Goal: Task Accomplishment & Management: Manage account settings

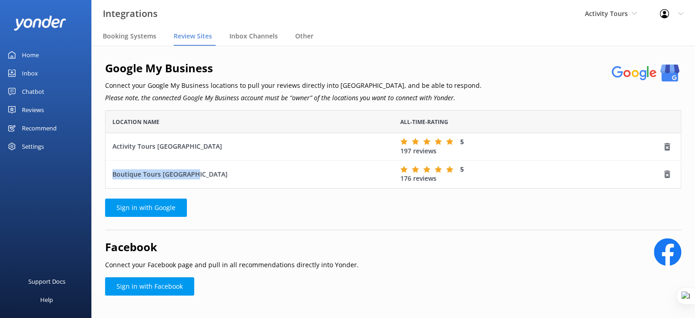
scroll to position [71, 569]
click at [598, 20] on div "Activity Tours Yonder demo [GEOGRAPHIC_DATA] Bea [PERSON_NAME] Kayaks Yonder Lu…" at bounding box center [611, 13] width 75 height 27
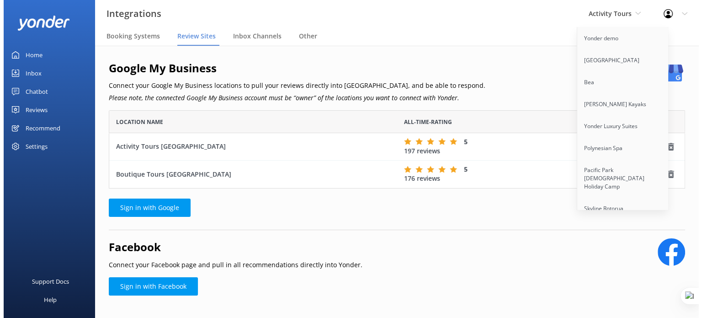
scroll to position [592, 0]
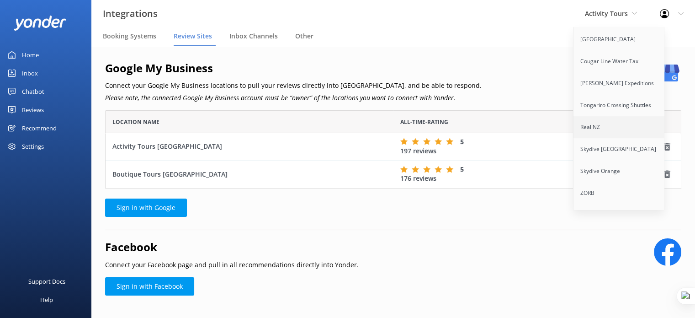
click at [611, 120] on link "Real NZ" at bounding box center [619, 127] width 91 height 22
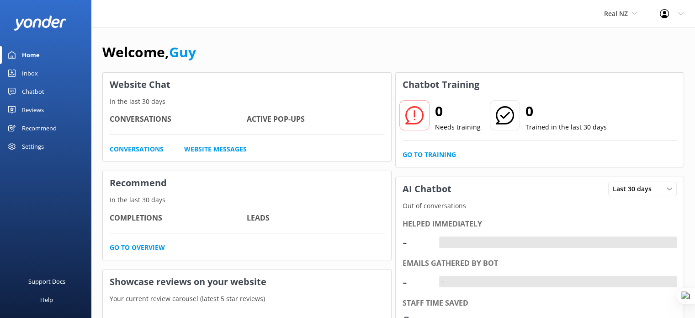
click at [39, 93] on div "Chatbot" at bounding box center [33, 91] width 22 height 18
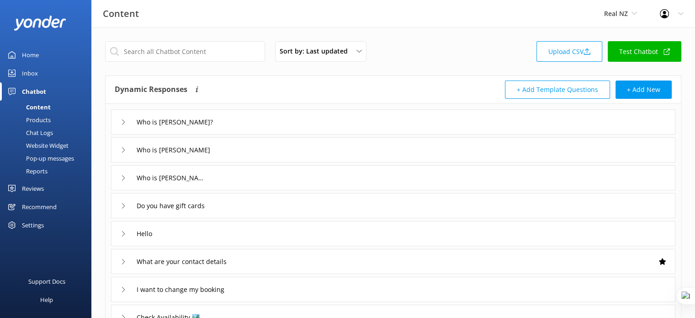
click at [49, 133] on div "Chat Logs" at bounding box center [29, 132] width 48 height 13
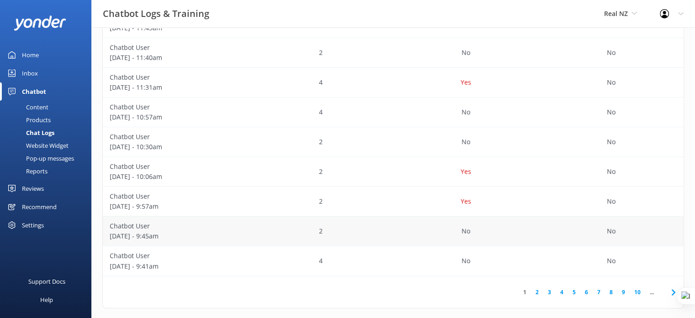
scroll to position [251, 0]
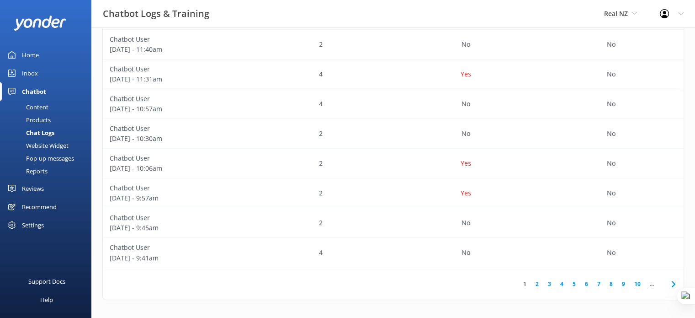
click at [539, 284] on link "2" at bounding box center [537, 283] width 12 height 9
click at [549, 283] on link "3" at bounding box center [550, 283] width 12 height 9
click at [374, 140] on div "6" at bounding box center [320, 134] width 145 height 30
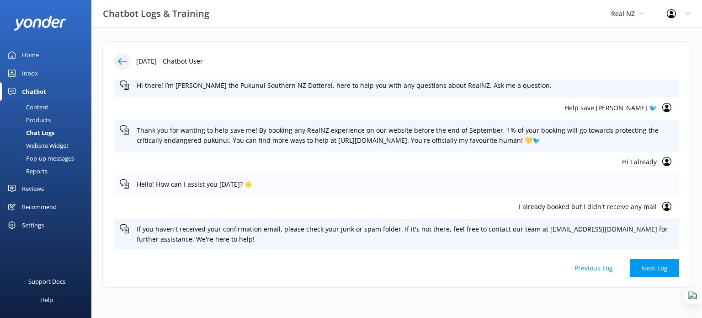
scroll to position [5, 0]
click at [642, 270] on button "Next Log" at bounding box center [654, 268] width 49 height 18
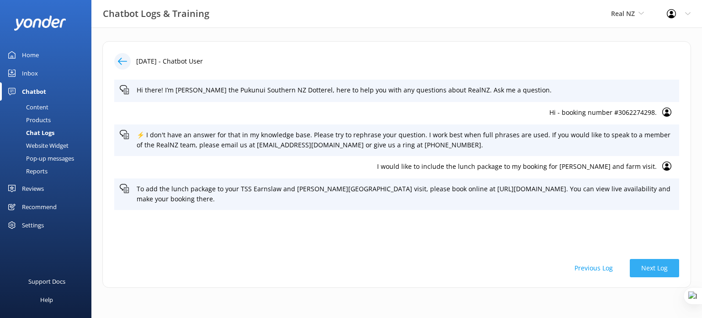
click at [661, 270] on button "Next Log" at bounding box center [654, 268] width 49 height 18
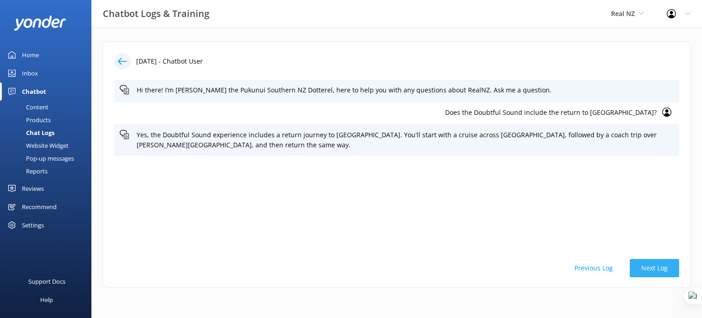
click at [661, 270] on button "Next Log" at bounding box center [654, 268] width 49 height 18
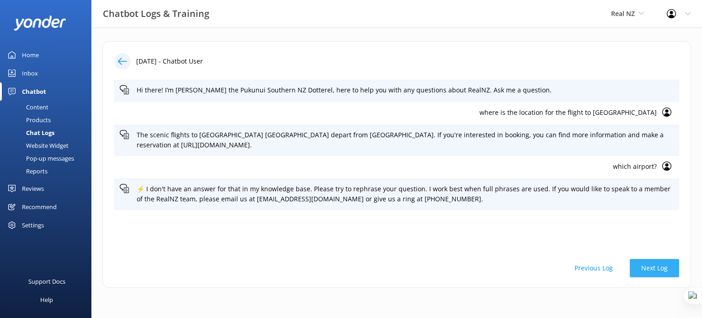
click at [661, 270] on button "Next Log" at bounding box center [654, 268] width 49 height 18
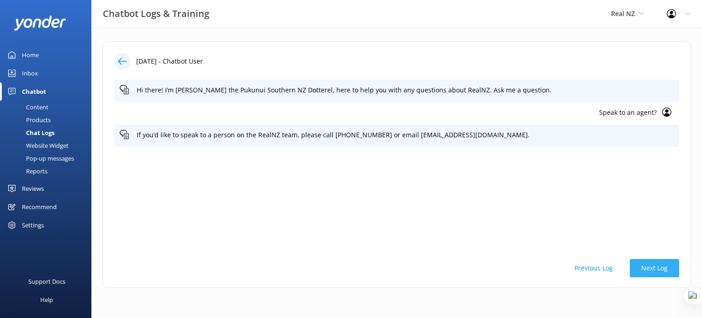
click at [660, 268] on button "Next Log" at bounding box center [654, 268] width 49 height 18
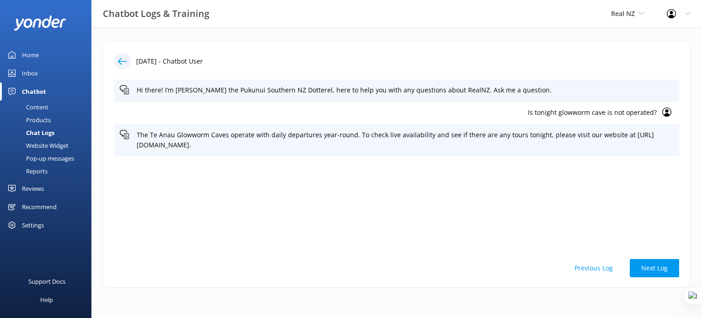
click at [661, 267] on button "Next Log" at bounding box center [654, 268] width 49 height 18
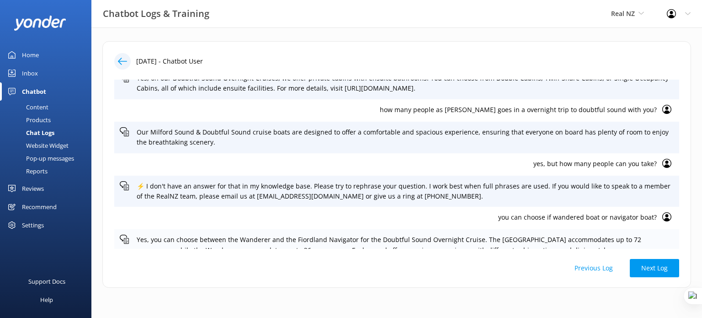
scroll to position [123, 0]
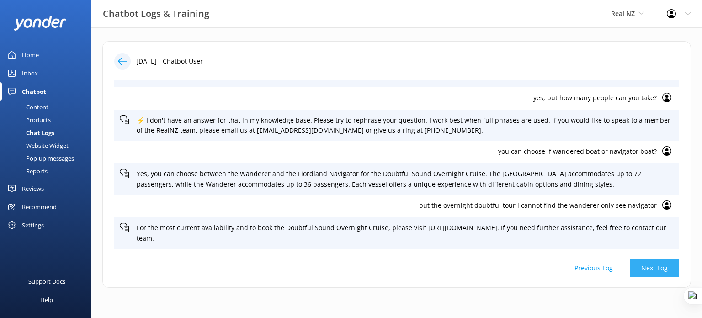
click at [647, 269] on button "Next Log" at bounding box center [654, 268] width 49 height 18
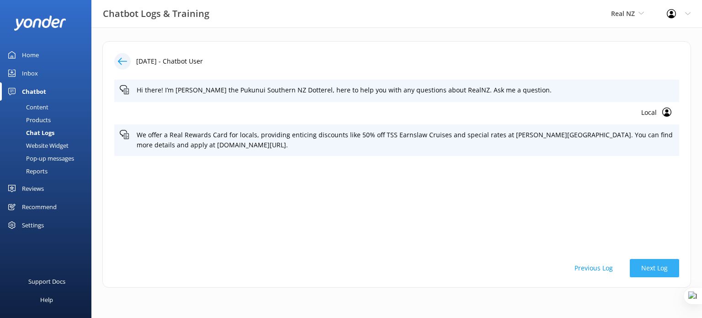
click at [647, 269] on button "Next Log" at bounding box center [654, 268] width 49 height 18
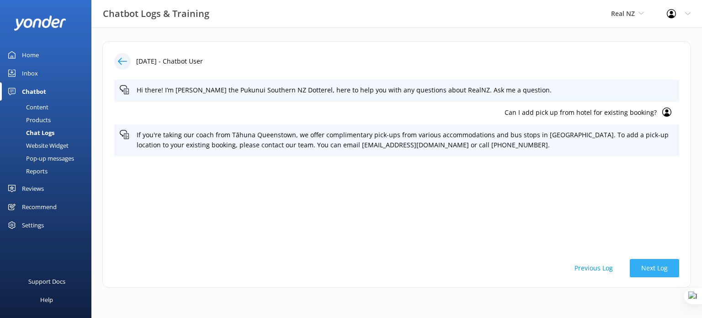
click at [646, 269] on button "Next Log" at bounding box center [654, 268] width 49 height 18
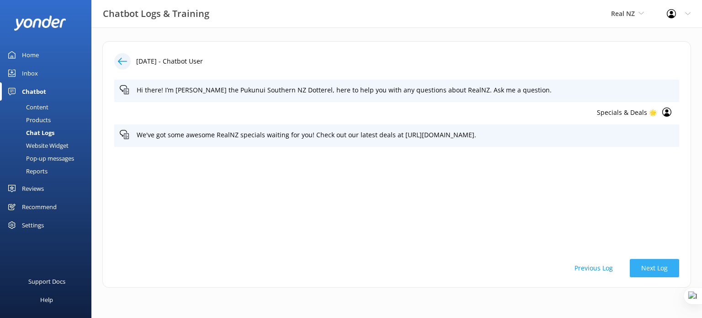
click at [646, 269] on button "Next Log" at bounding box center [654, 268] width 49 height 18
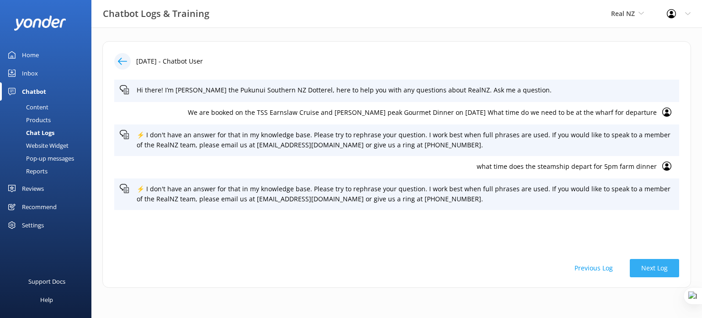
click at [646, 269] on button "Next Log" at bounding box center [654, 268] width 49 height 18
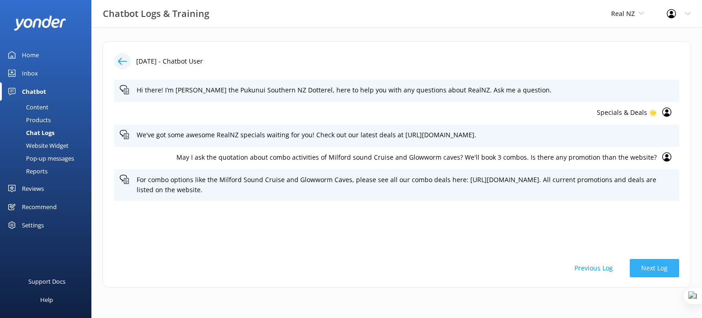
click at [646, 269] on button "Next Log" at bounding box center [654, 268] width 49 height 18
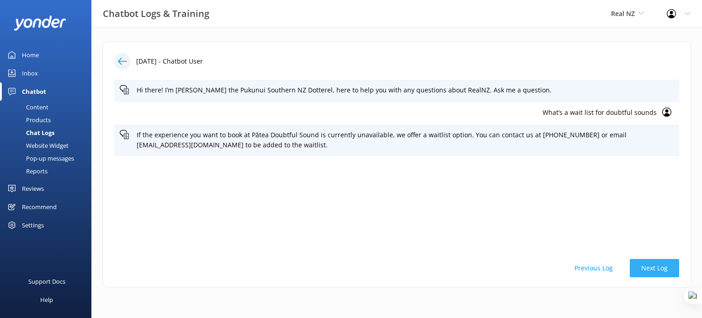
click at [646, 269] on button "Next Log" at bounding box center [654, 268] width 49 height 18
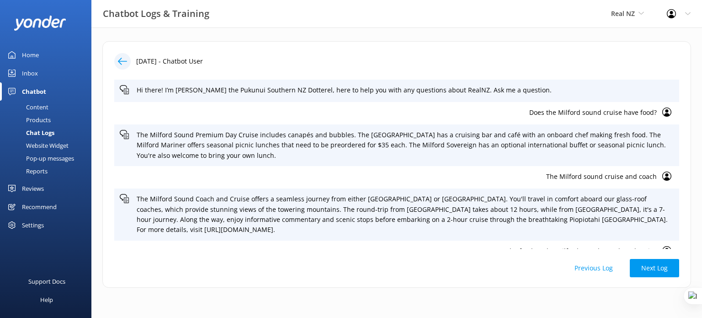
click at [650, 267] on button "Next Log" at bounding box center [654, 268] width 49 height 18
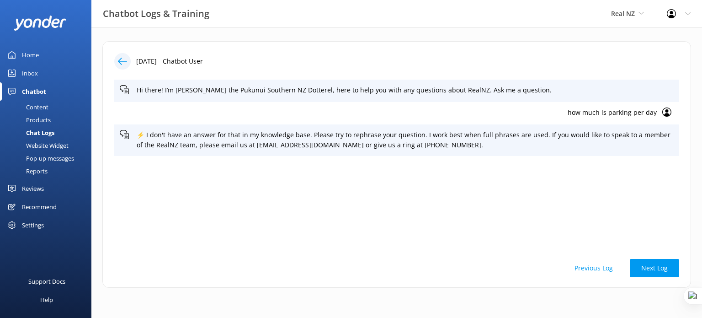
click at [650, 267] on button "Next Log" at bounding box center [654, 268] width 49 height 18
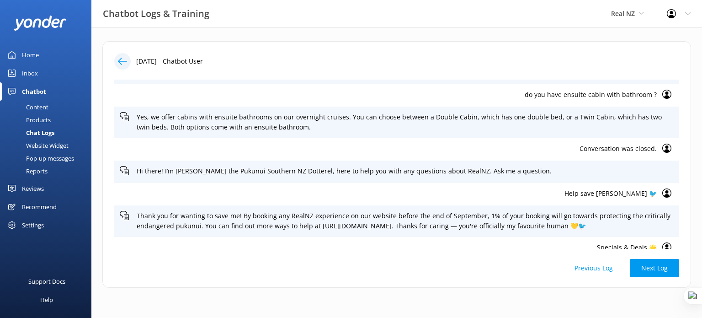
scroll to position [105, 0]
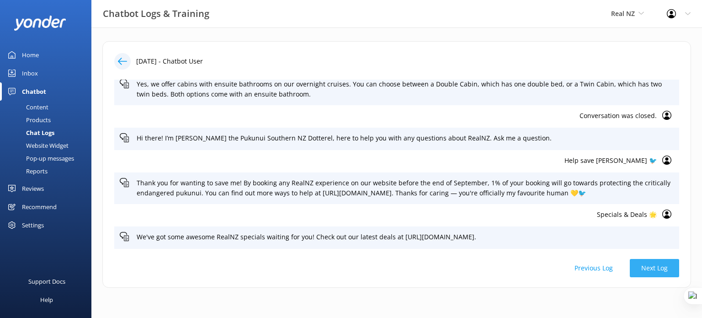
click at [658, 267] on button "Next Log" at bounding box center [654, 268] width 49 height 18
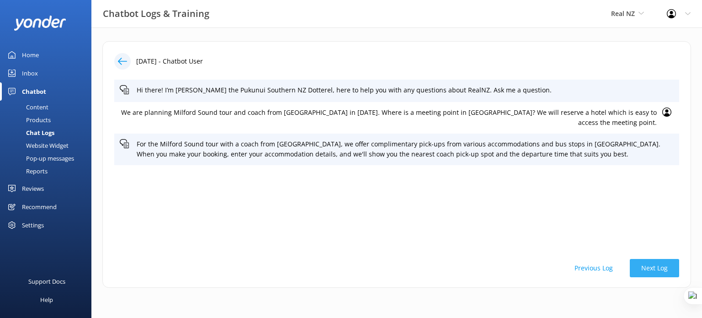
click at [658, 267] on button "Next Log" at bounding box center [654, 268] width 49 height 18
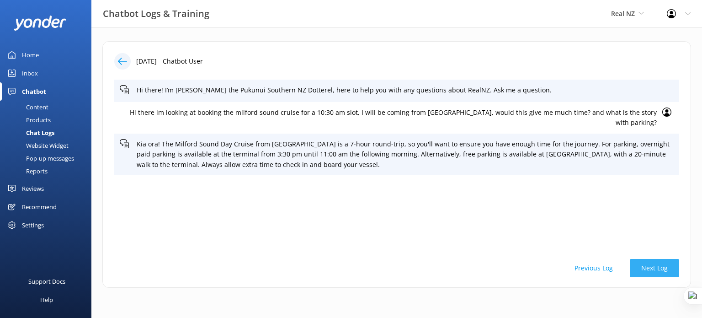
click at [658, 267] on button "Next Log" at bounding box center [654, 268] width 49 height 18
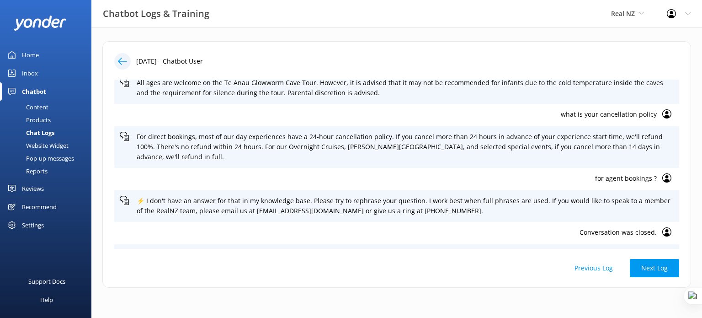
scroll to position [113, 0]
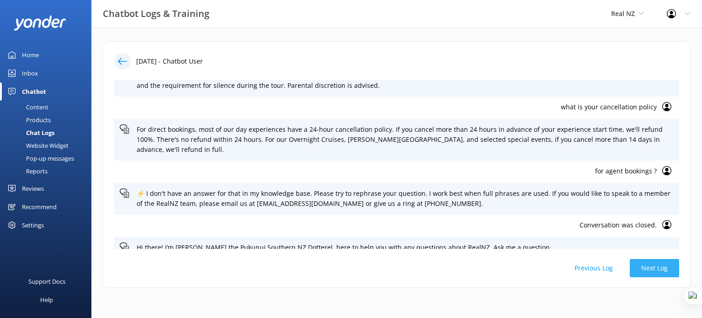
click at [650, 271] on button "Next Log" at bounding box center [654, 268] width 49 height 18
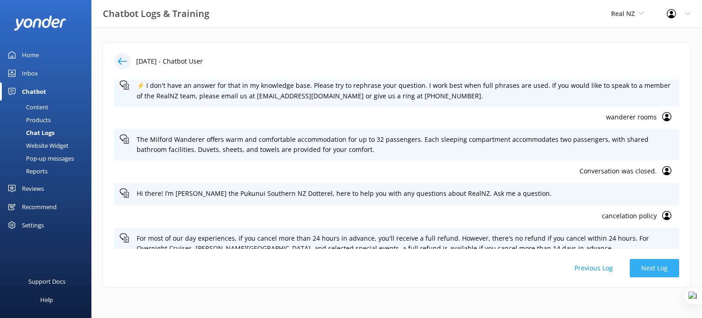
scroll to position [168, 0]
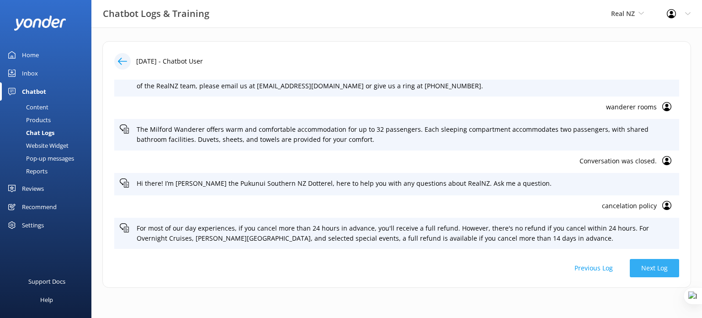
click at [654, 272] on button "Next Log" at bounding box center [654, 268] width 49 height 18
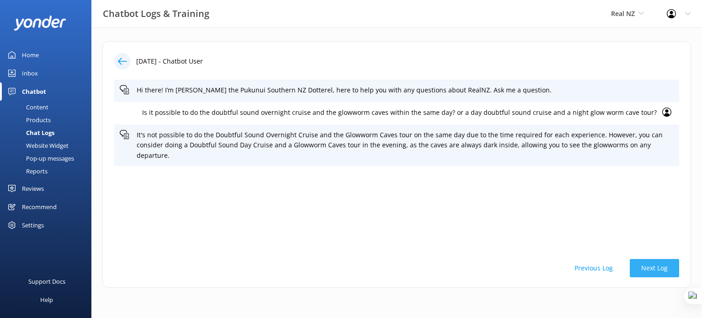
click at [651, 270] on button "Next Log" at bounding box center [654, 268] width 49 height 18
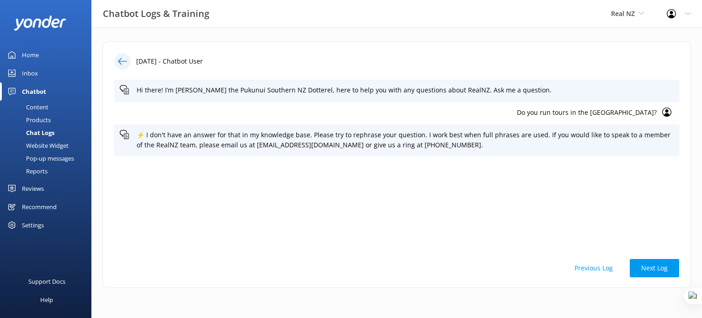
click at [650, 268] on button "Next Log" at bounding box center [654, 268] width 49 height 18
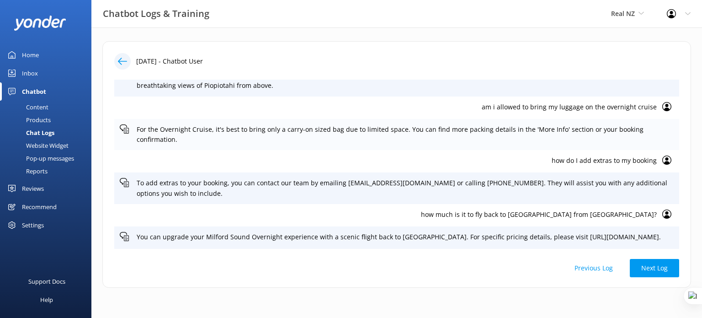
scroll to position [212, 0]
click at [657, 274] on button "Next Log" at bounding box center [654, 268] width 49 height 18
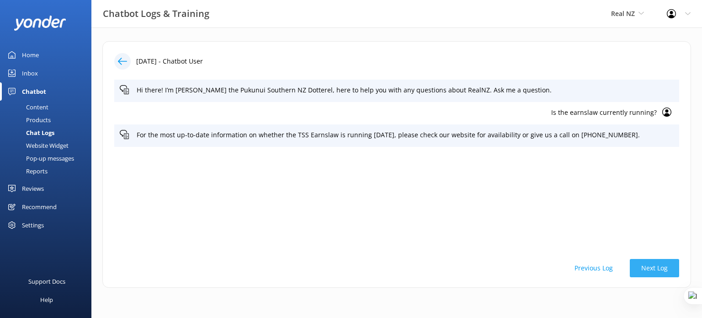
click at [658, 269] on button "Next Log" at bounding box center [654, 268] width 49 height 18
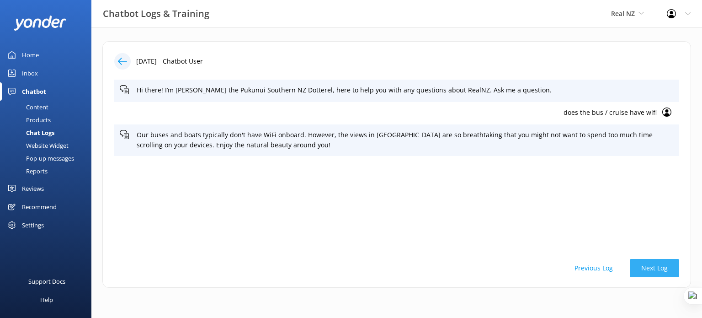
click at [658, 269] on button "Next Log" at bounding box center [654, 268] width 49 height 18
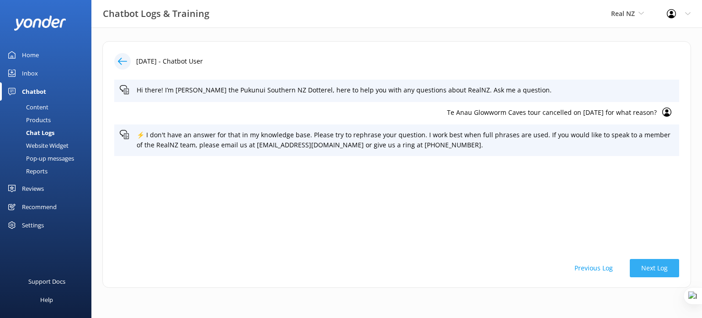
click at [658, 269] on button "Next Log" at bounding box center [654, 268] width 49 height 18
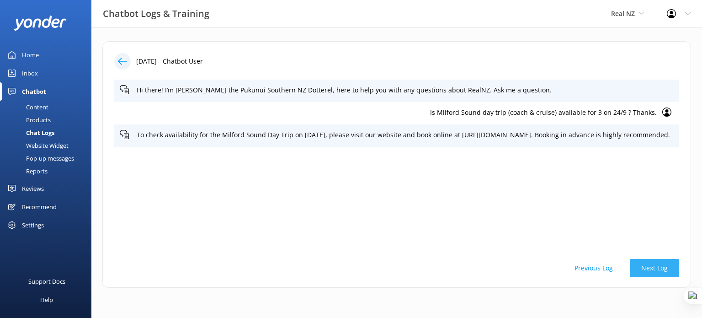
click at [658, 269] on button "Next Log" at bounding box center [654, 268] width 49 height 18
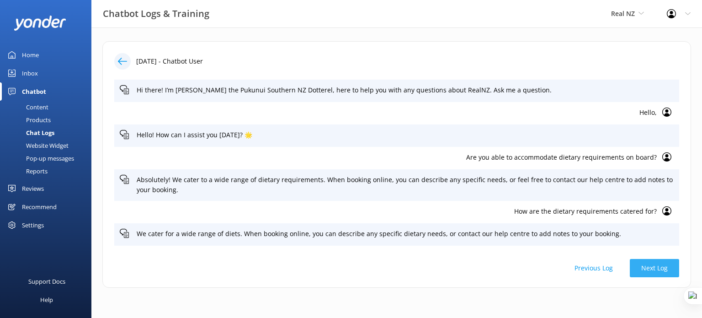
click at [654, 269] on button "Next Log" at bounding box center [654, 268] width 49 height 18
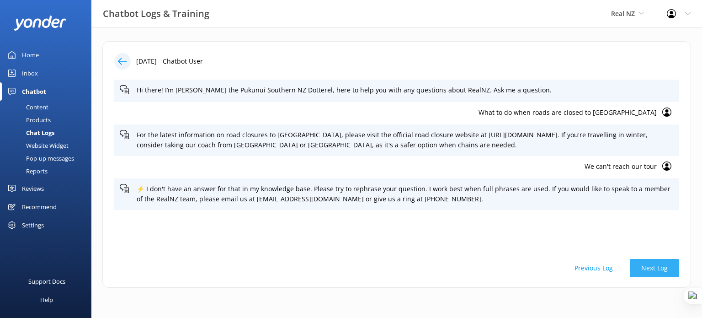
click at [651, 267] on button "Next Log" at bounding box center [654, 268] width 49 height 18
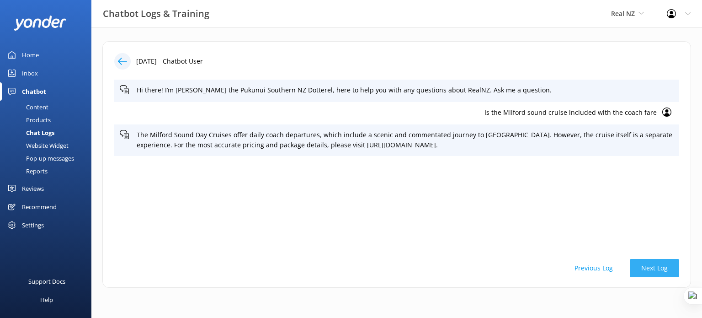
click at [654, 268] on button "Next Log" at bounding box center [654, 268] width 49 height 18
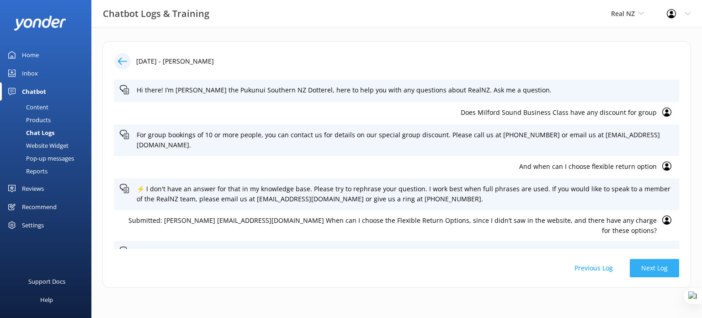
click at [654, 268] on button "Next Log" at bounding box center [654, 268] width 49 height 18
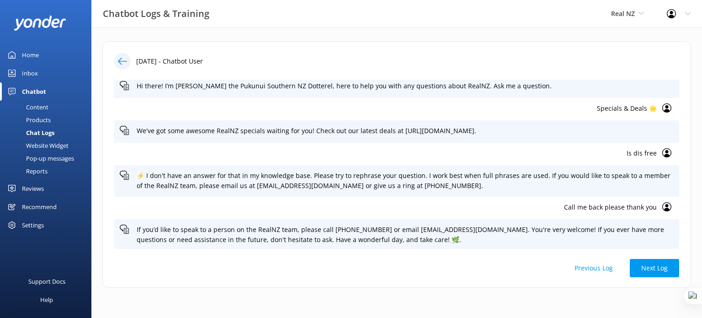
scroll to position [5, 0]
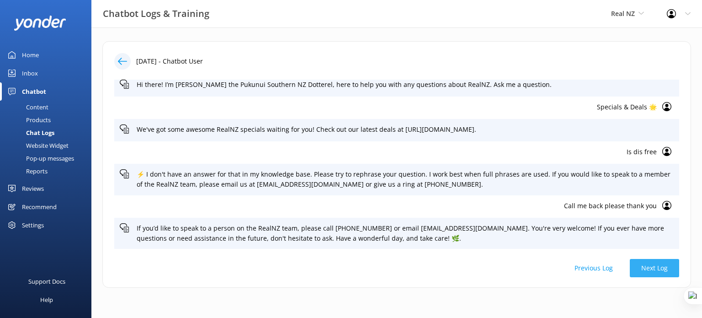
click at [667, 274] on button "Next Log" at bounding box center [654, 268] width 49 height 18
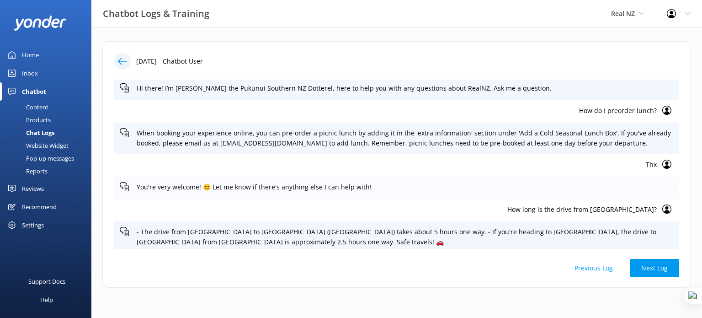
scroll to position [5, 0]
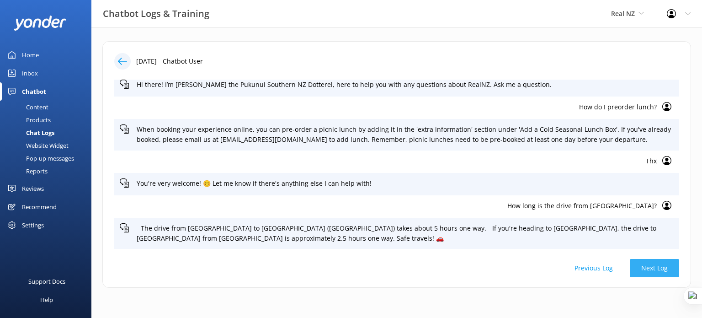
click at [657, 275] on button "Next Log" at bounding box center [654, 268] width 49 height 18
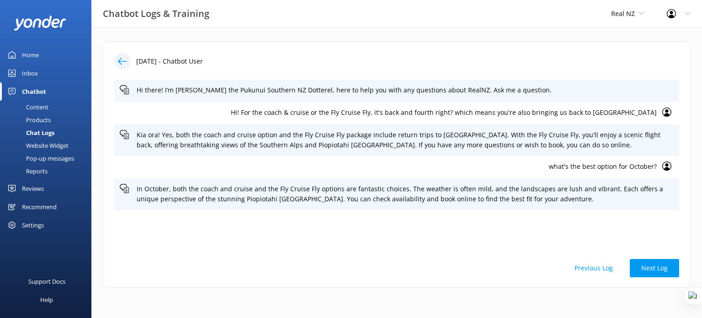
click at [657, 267] on div "Previous Log Next Log" at bounding box center [396, 268] width 565 height 18
click at [657, 267] on button "Next Log" at bounding box center [654, 268] width 49 height 18
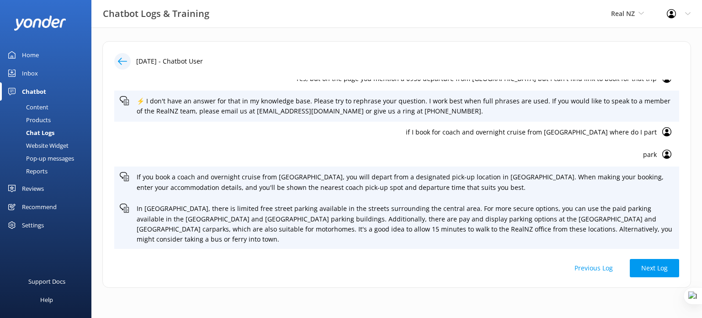
scroll to position [133, 0]
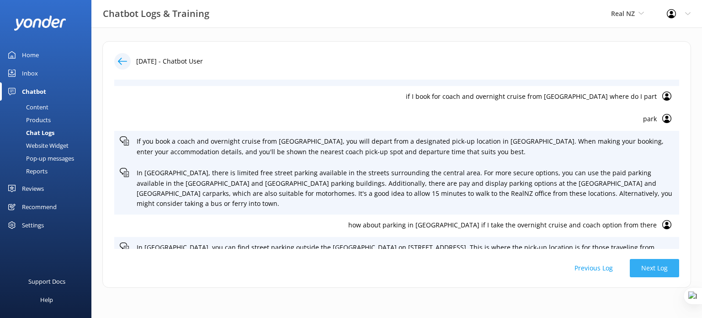
click at [651, 273] on button "Next Log" at bounding box center [654, 268] width 49 height 18
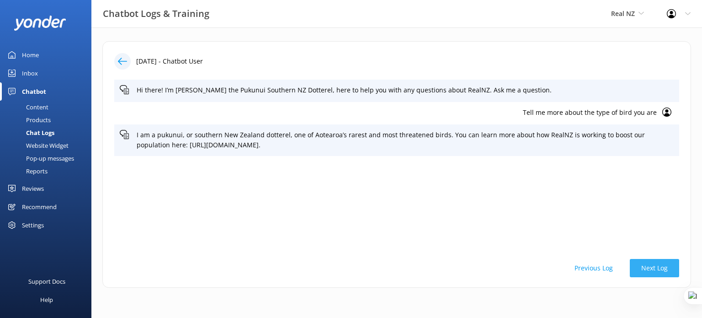
click at [652, 268] on button "Next Log" at bounding box center [654, 268] width 49 height 18
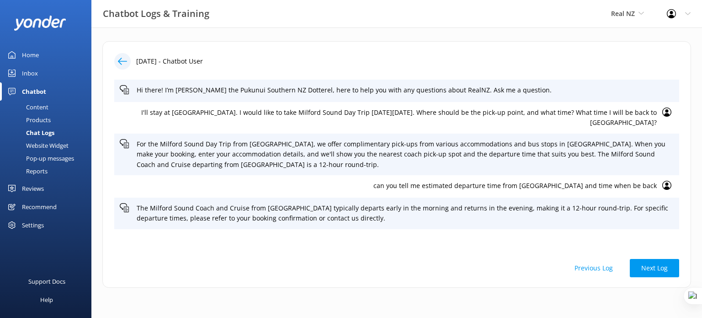
click at [610, 267] on button "Previous Log" at bounding box center [593, 268] width 61 height 18
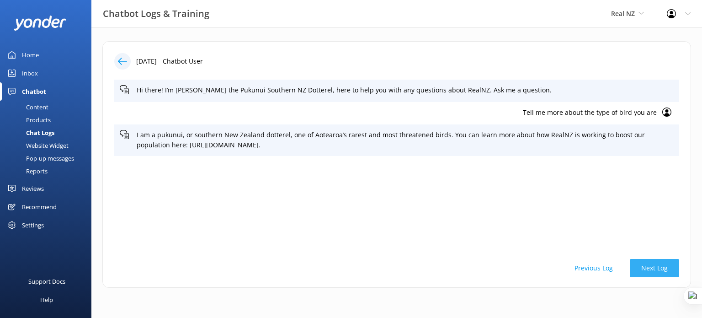
click at [661, 267] on button "Next Log" at bounding box center [654, 268] width 49 height 18
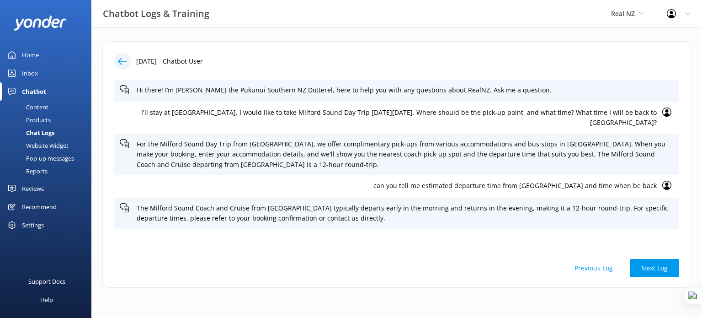
click at [662, 267] on button "Next Log" at bounding box center [654, 268] width 49 height 18
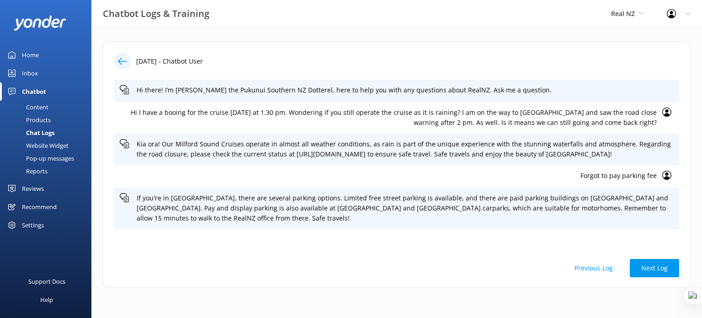
click at [662, 267] on button "Next Log" at bounding box center [654, 268] width 49 height 18
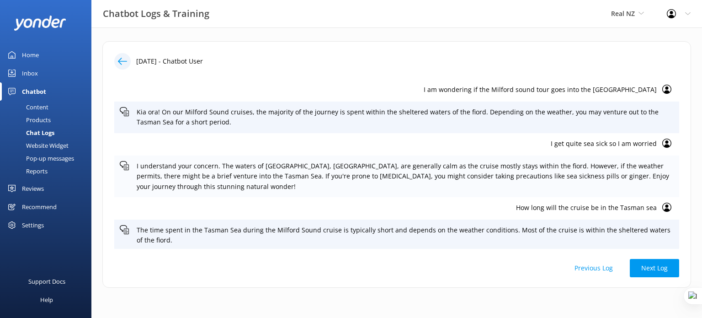
scroll to position [69, 0]
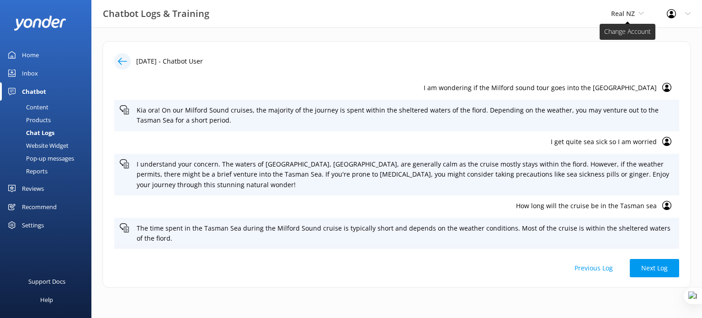
click at [627, 14] on span "Real NZ" at bounding box center [623, 13] width 24 height 9
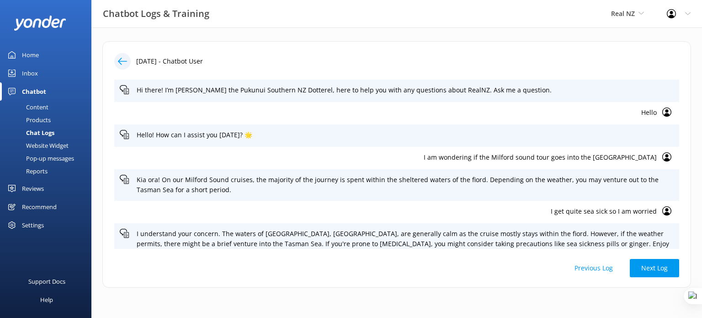
click at [627, 14] on span "Real NZ" at bounding box center [623, 13] width 24 height 9
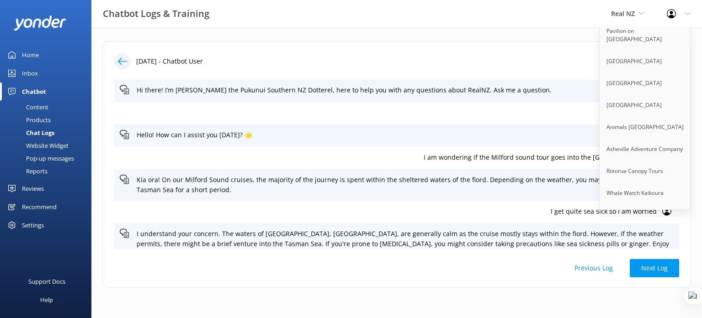
scroll to position [7350, 0]
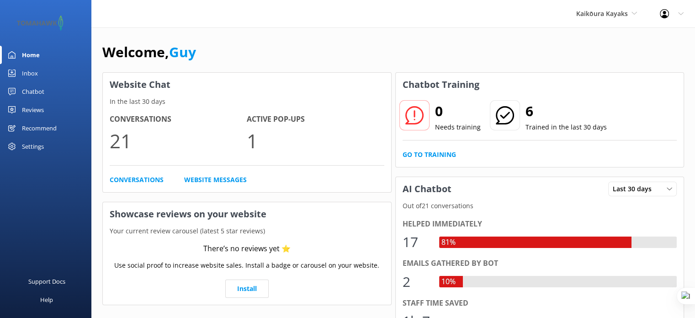
click at [20, 94] on link "Chatbot" at bounding box center [45, 91] width 91 height 18
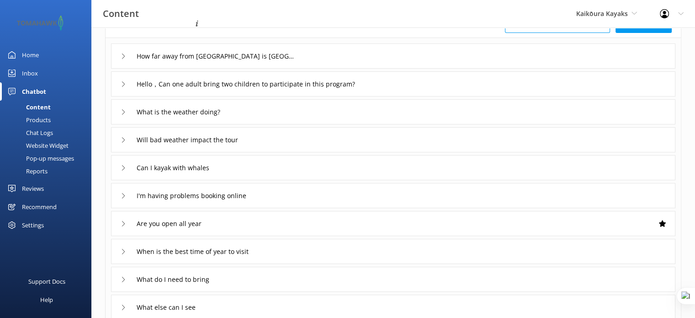
scroll to position [46, 0]
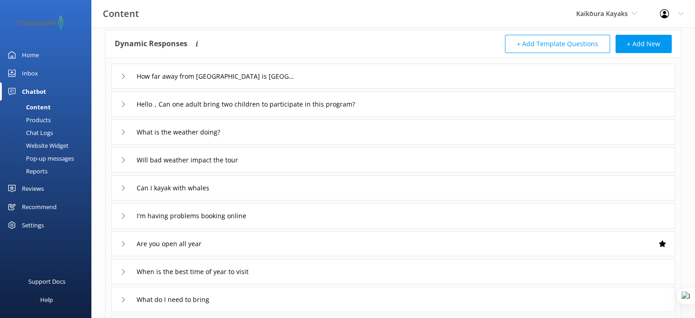
click at [329, 78] on div "How far away from Christchurch is Kaikoura?" at bounding box center [393, 76] width 565 height 25
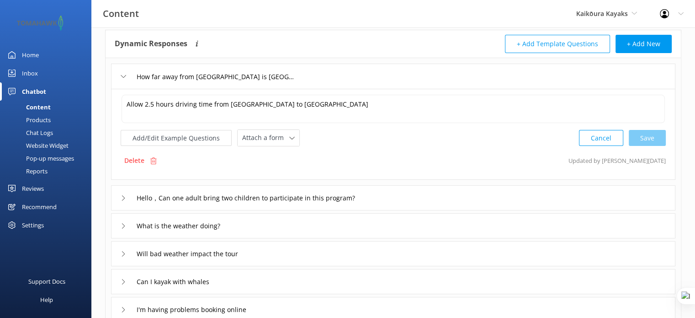
click at [427, 197] on div "Hello，Can one adult bring two children to participate in this program?" at bounding box center [393, 197] width 565 height 25
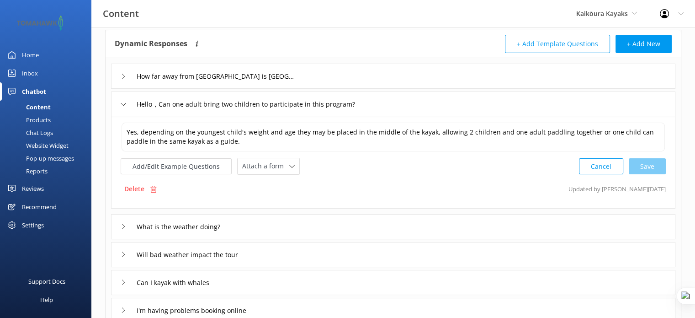
scroll to position [91, 0]
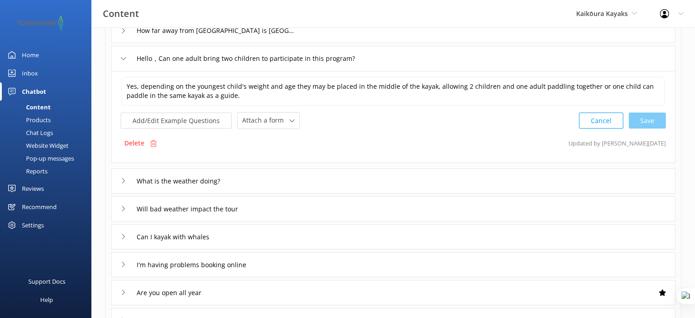
click at [305, 174] on div "What is the weather doing?" at bounding box center [393, 180] width 565 height 25
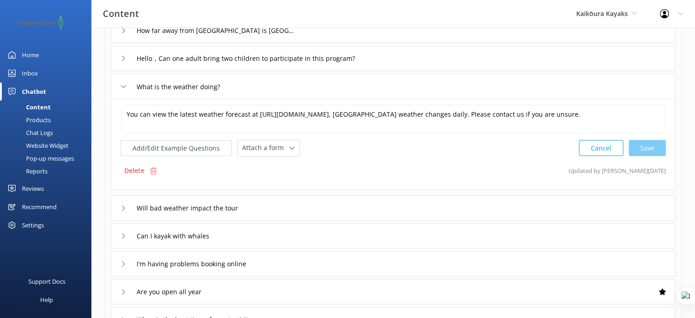
click at [296, 206] on div "Will bad weather impact the tour" at bounding box center [393, 207] width 565 height 25
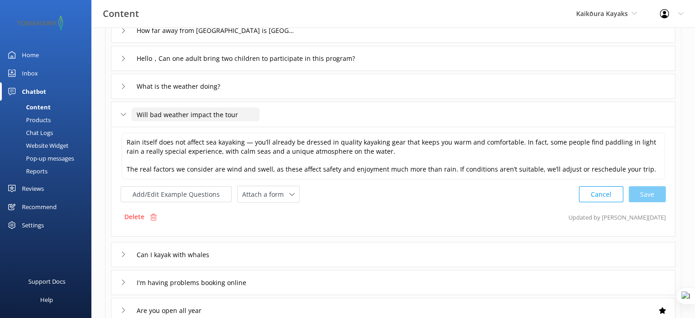
drag, startPoint x: 242, startPoint y: 113, endPoint x: 126, endPoint y: 116, distance: 115.7
click at [126, 116] on div "Will bad weather impact the tour" at bounding box center [185, 114] width 128 height 15
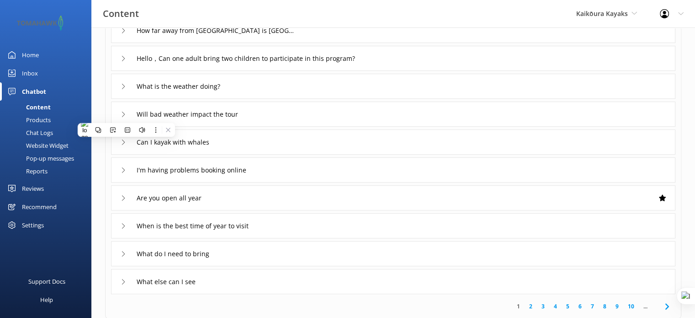
click at [42, 133] on div "Chat Logs" at bounding box center [29, 132] width 48 height 13
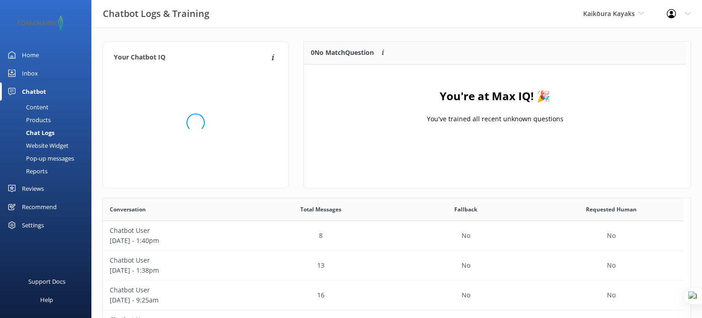
scroll to position [107, 375]
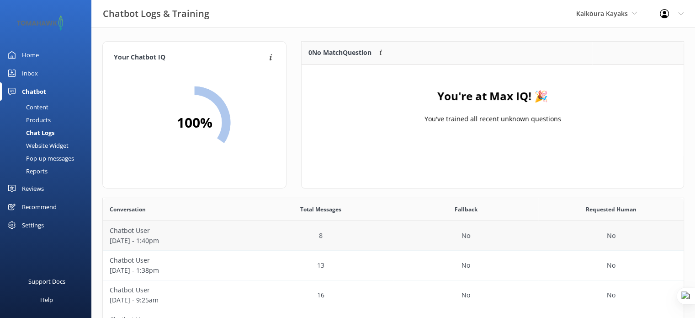
click at [246, 234] on div "Chatbot User September 24 - 1:40pm" at bounding box center [175, 236] width 145 height 30
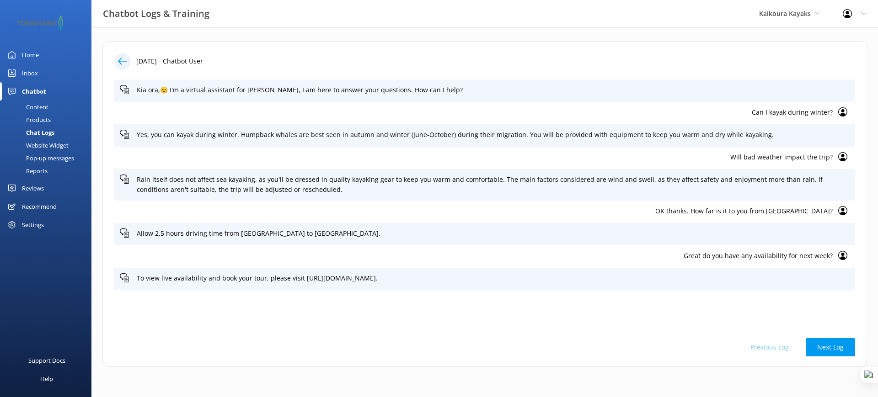
click at [37, 134] on div "Chat Logs" at bounding box center [29, 132] width 49 height 13
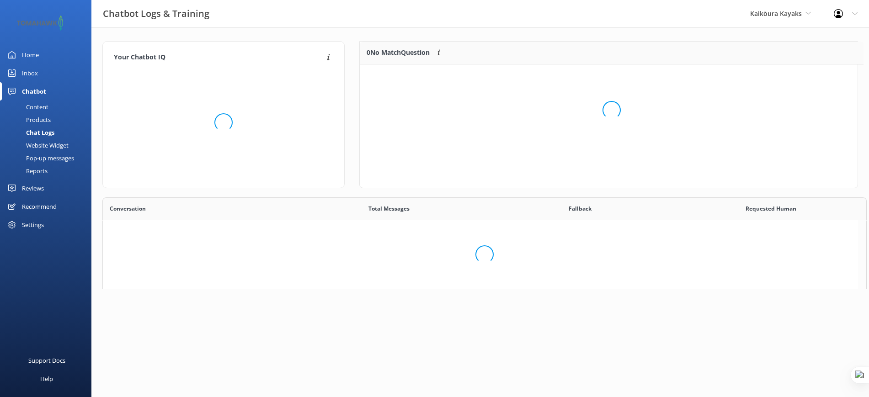
scroll to position [106, 490]
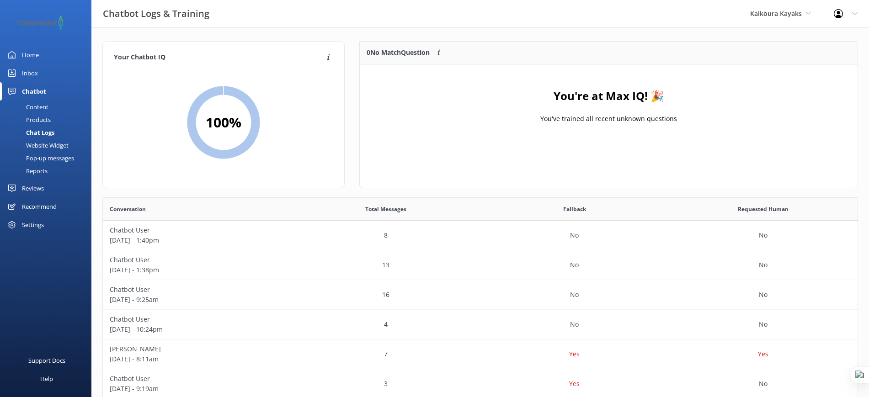
click at [37, 124] on div "Products" at bounding box center [27, 119] width 45 height 13
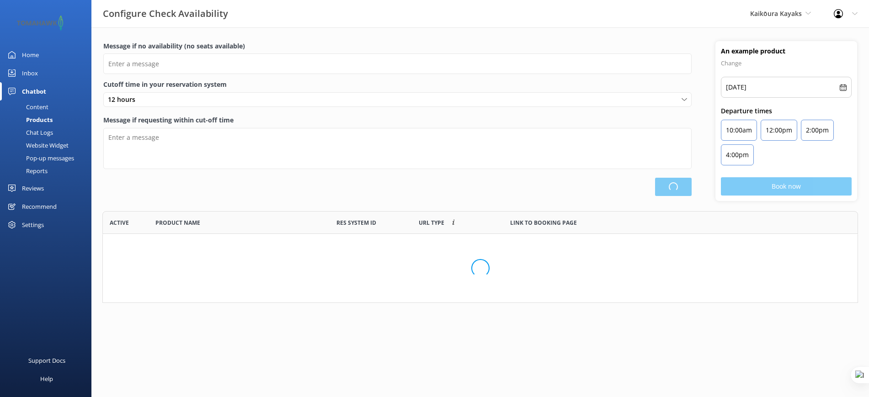
type input "There are no seats available, please check an alternative day"
type textarea "Our online booking system closes {hours} prior to departure. Please contact us …"
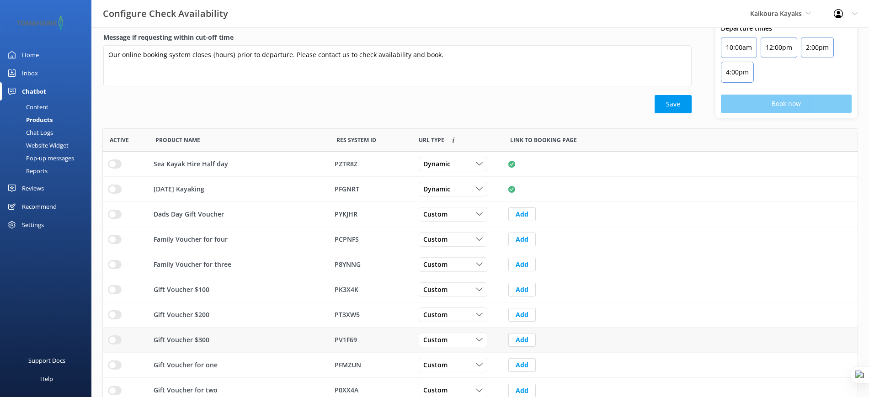
scroll to position [121, 0]
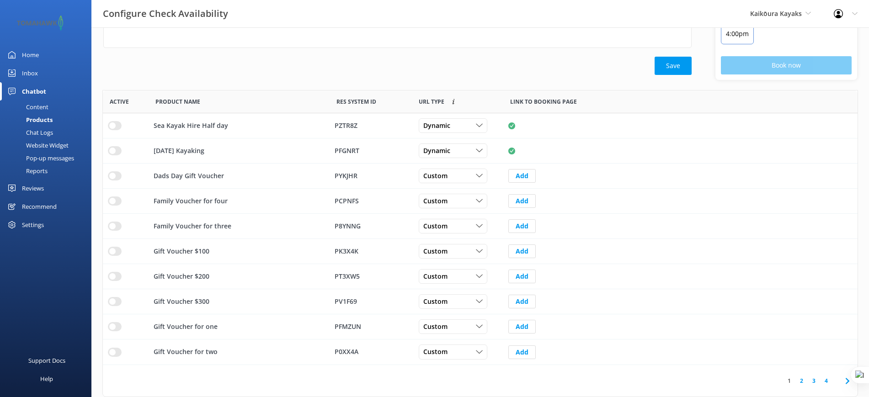
click at [702, 317] on link "2" at bounding box center [801, 381] width 12 height 9
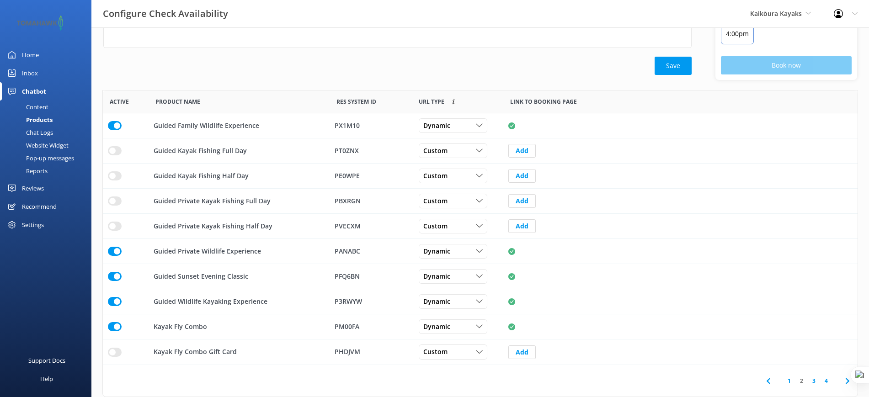
click at [702, 317] on link "3" at bounding box center [814, 381] width 12 height 9
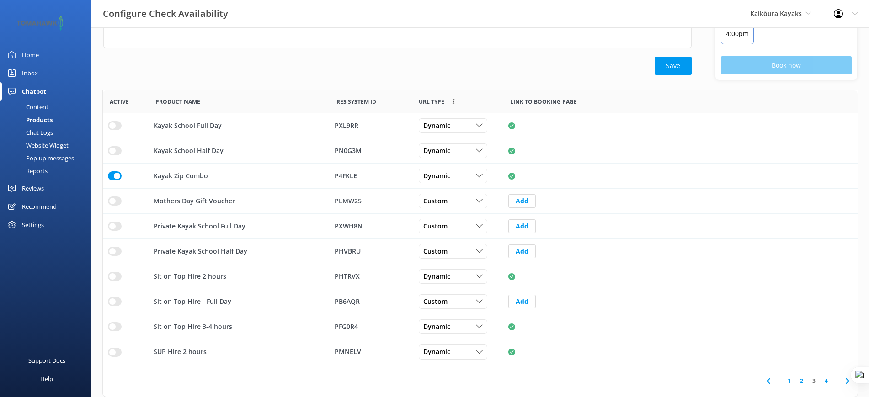
click at [702, 317] on link "4" at bounding box center [826, 381] width 12 height 9
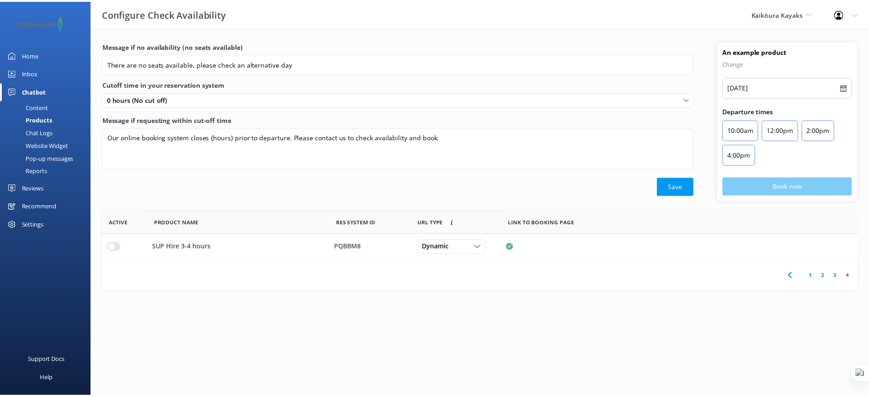
scroll to position [9, 9]
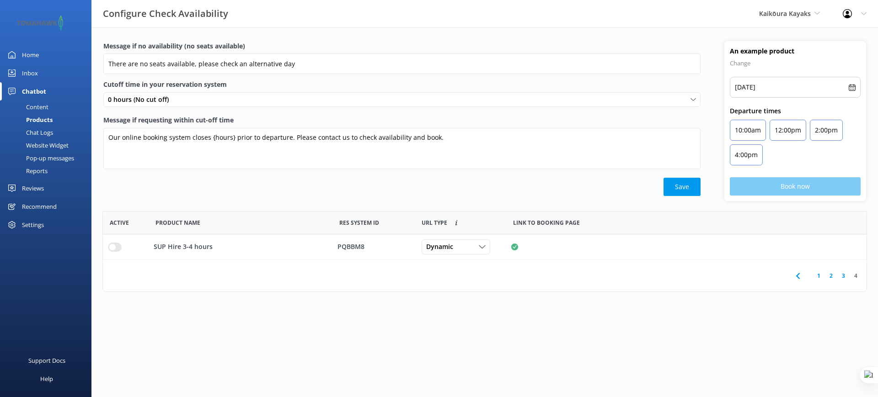
click at [39, 131] on div "Chat Logs" at bounding box center [29, 132] width 48 height 13
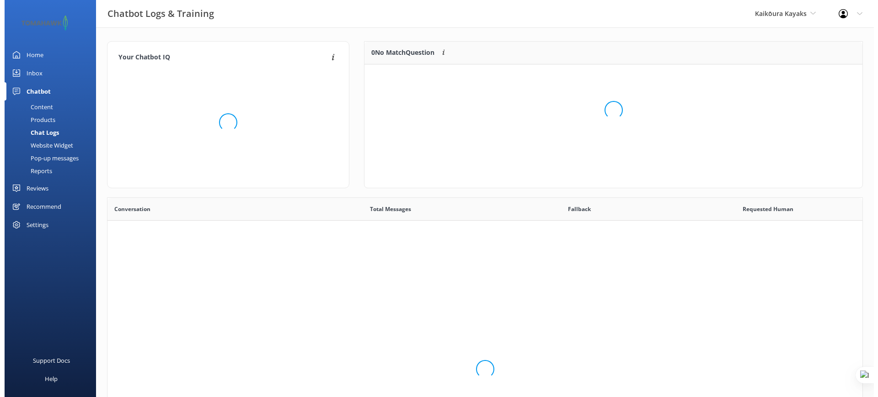
scroll to position [312, 746]
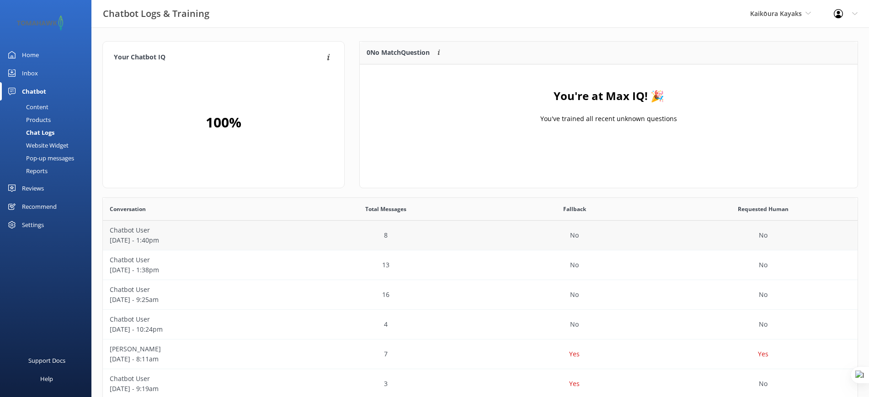
click at [284, 238] on p "September 24 - 1:40pm" at bounding box center [197, 240] width 175 height 10
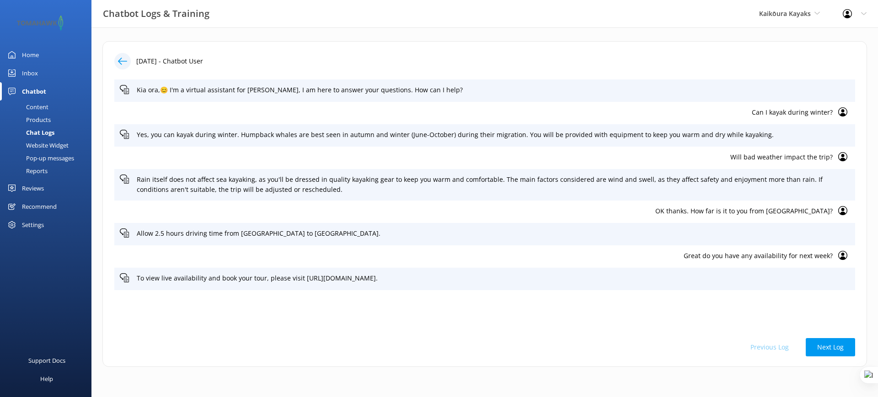
click at [702, 252] on p "Great do you have any availability for next week?" at bounding box center [476, 256] width 713 height 10
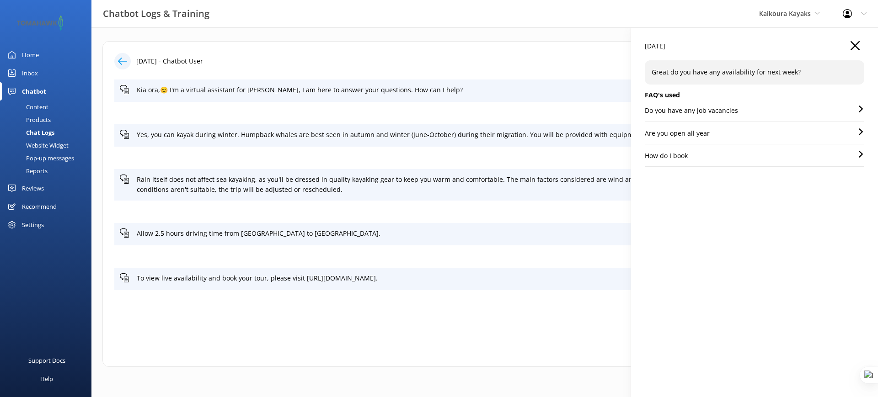
click at [702, 139] on div "Are you open all year" at bounding box center [754, 136] width 219 height 16
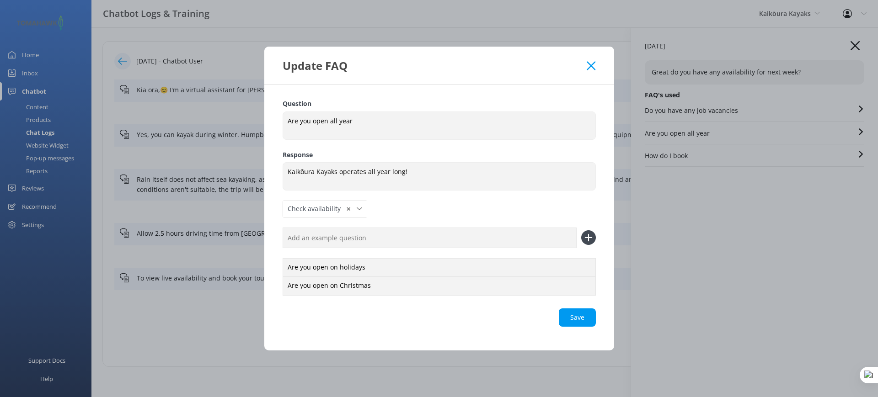
click at [584, 67] on div "Update FAQ" at bounding box center [435, 65] width 304 height 15
click at [702, 159] on div "Update FAQ Question Are you open all year Are you open all year Response Kaikōu…" at bounding box center [439, 198] width 878 height 397
click at [599, 64] on div "Update FAQ" at bounding box center [439, 66] width 350 height 38
click at [592, 63] on icon at bounding box center [591, 65] width 9 height 9
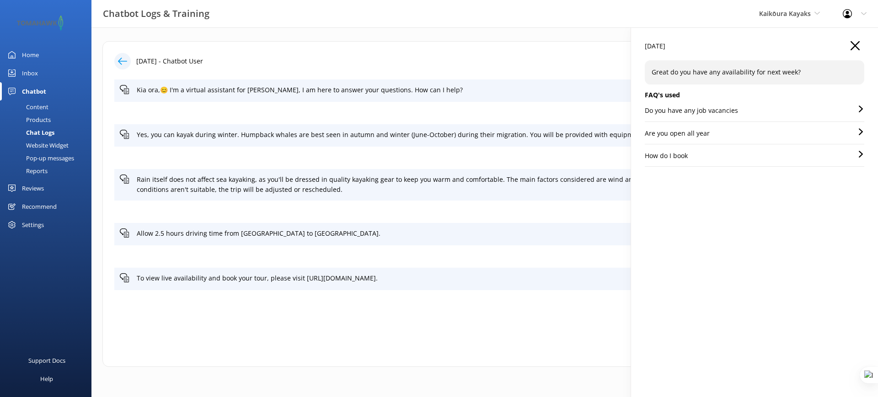
click at [702, 160] on div "How do I book" at bounding box center [754, 159] width 219 height 16
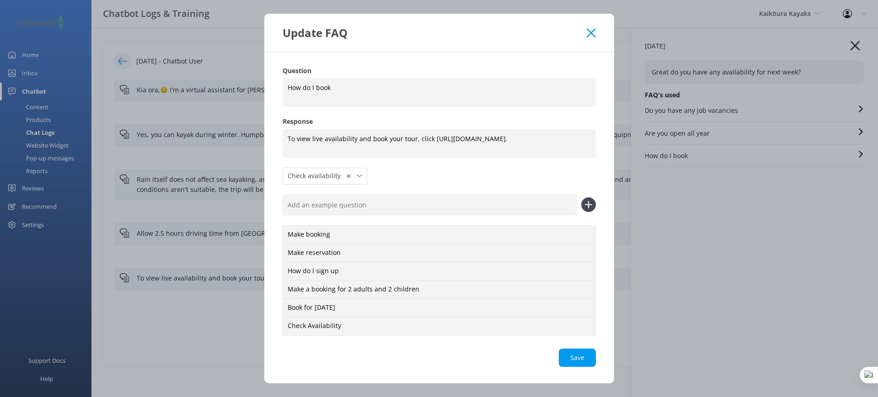
click at [589, 29] on icon at bounding box center [591, 32] width 9 height 9
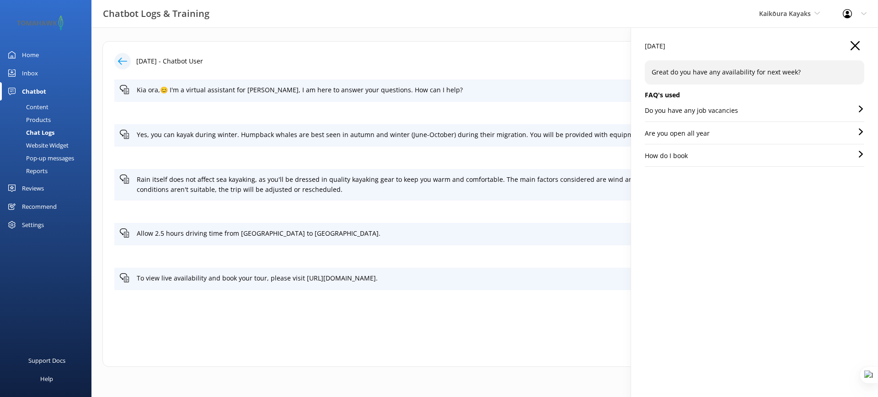
click at [702, 46] on icon "button" at bounding box center [854, 45] width 9 height 9
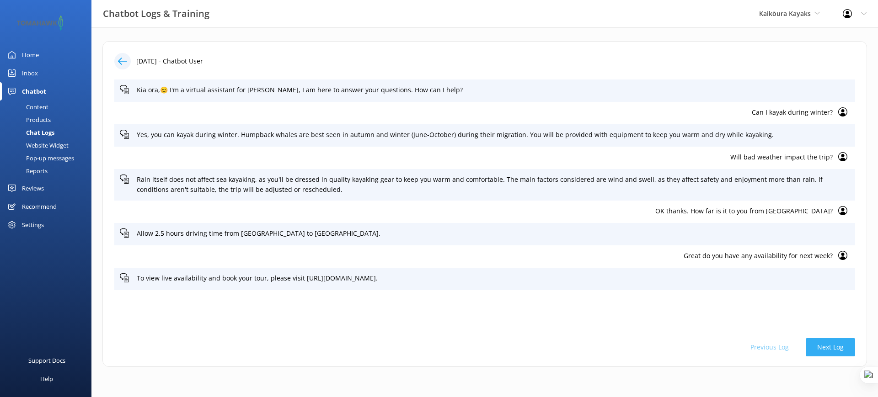
click at [702, 317] on button "Next Log" at bounding box center [830, 347] width 49 height 18
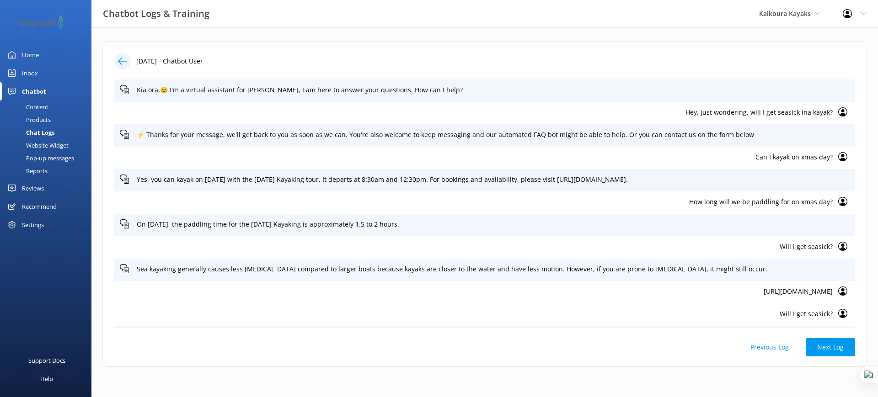
click at [702, 317] on button "Previous Log" at bounding box center [769, 347] width 61 height 18
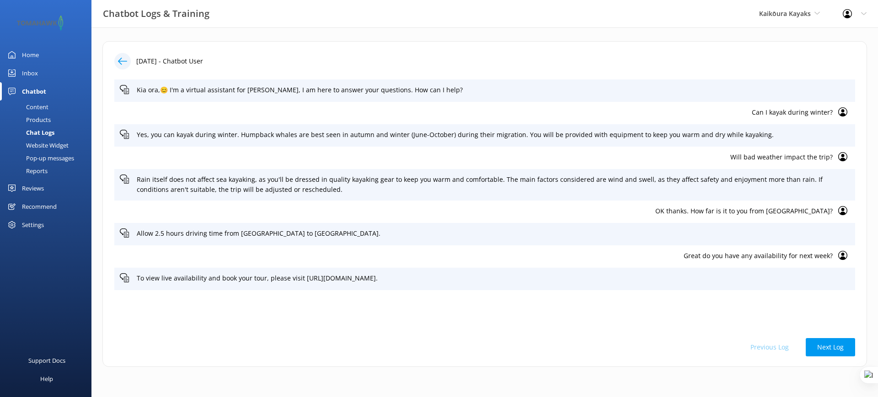
click at [702, 317] on div "Previous Log Next Log" at bounding box center [484, 347] width 741 height 18
click at [123, 59] on icon at bounding box center [122, 61] width 9 height 9
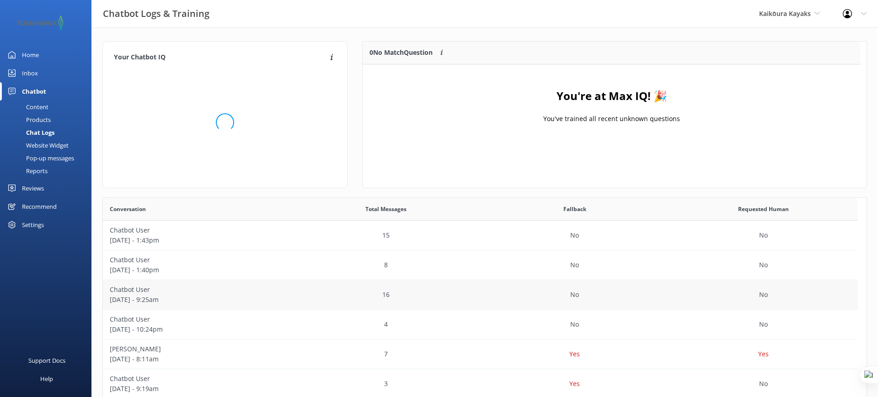
scroll to position [106, 490]
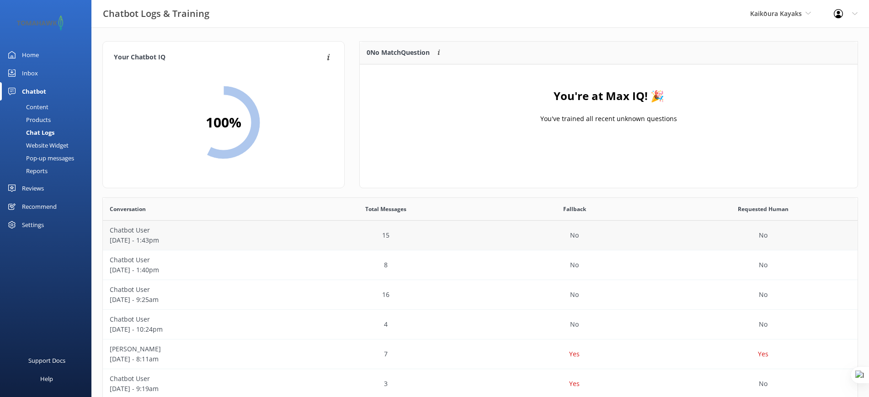
click at [250, 239] on p "September 24 - 1:43pm" at bounding box center [197, 240] width 175 height 10
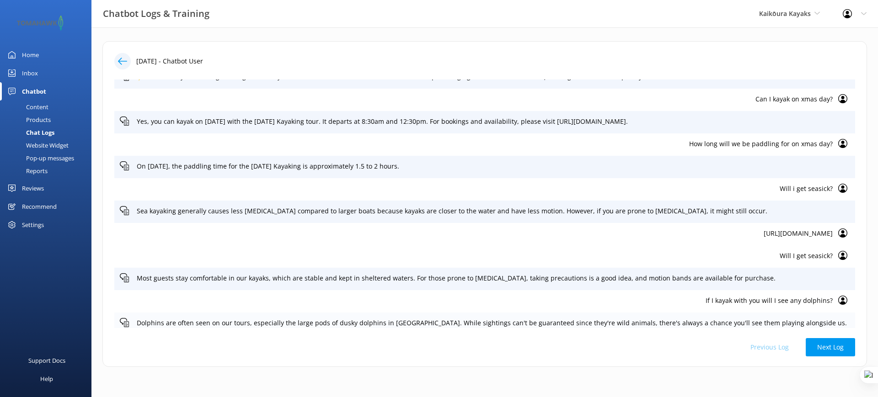
scroll to position [173, 0]
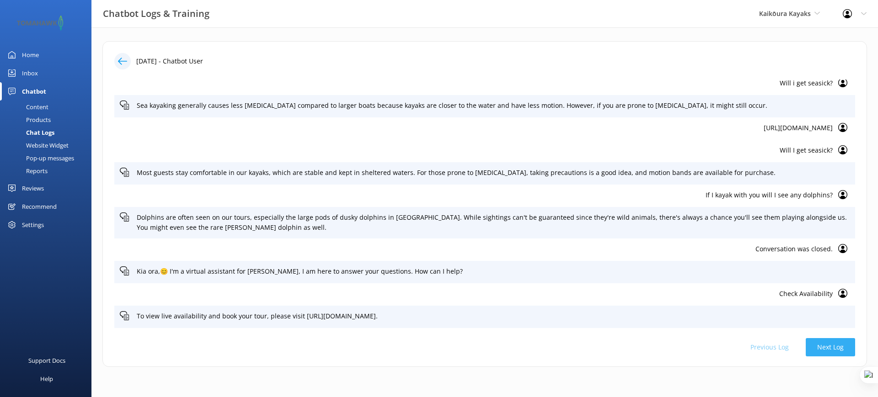
click at [702, 317] on button "Next Log" at bounding box center [830, 347] width 49 height 18
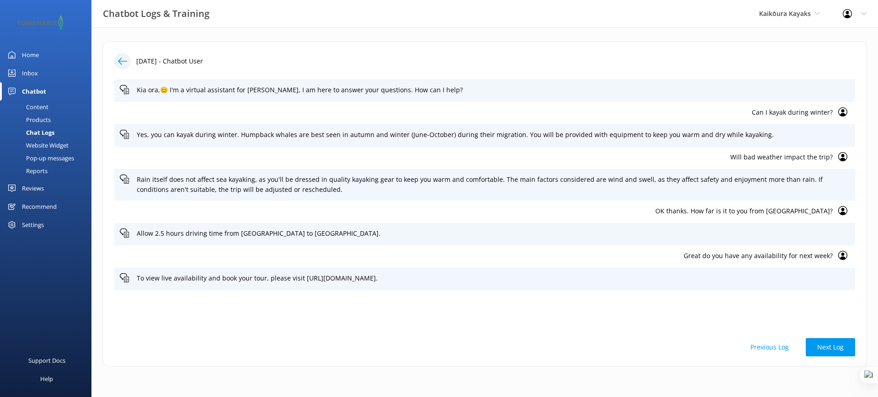
click at [702, 19] on div "Kaikōura Kayaks Yonder demo Musket Cove Island Resort & Marina Bea Abel Tasman …" at bounding box center [789, 13] width 84 height 27
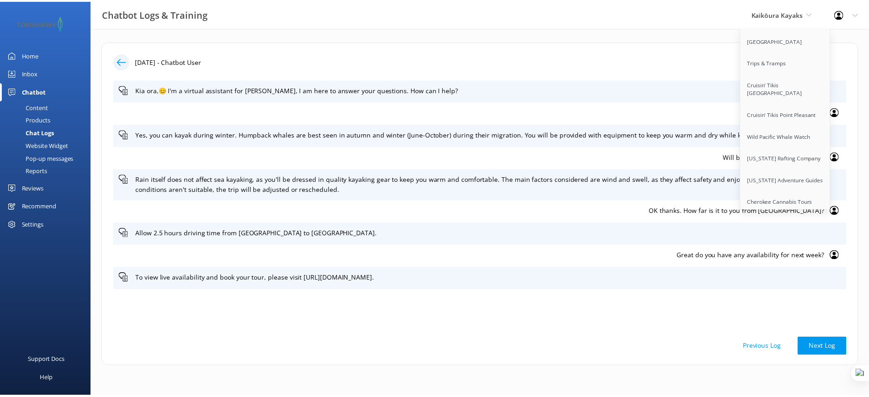
scroll to position [7323, 0]
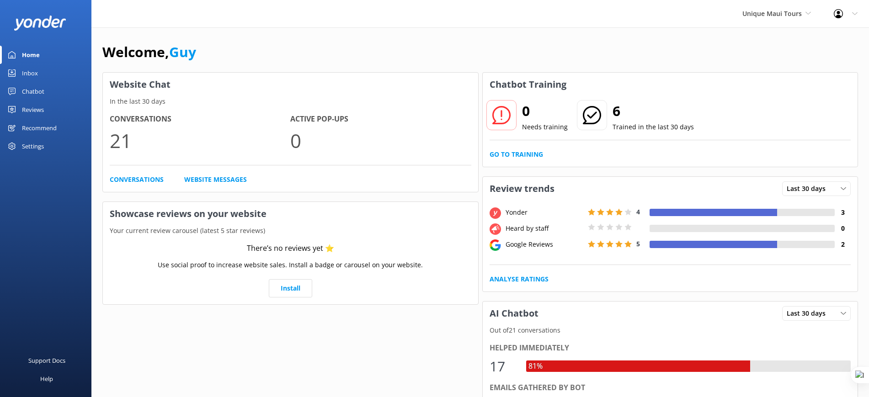
click at [36, 114] on div "Reviews" at bounding box center [33, 110] width 22 height 18
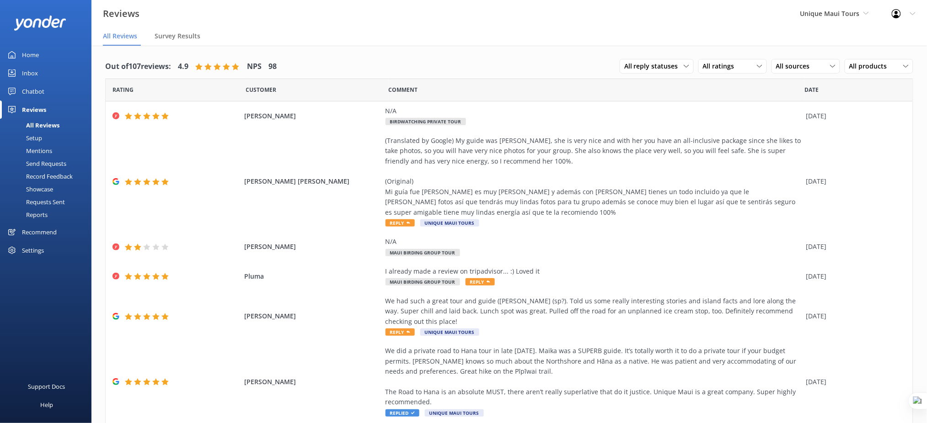
click at [37, 248] on div "Settings" at bounding box center [33, 250] width 22 height 18
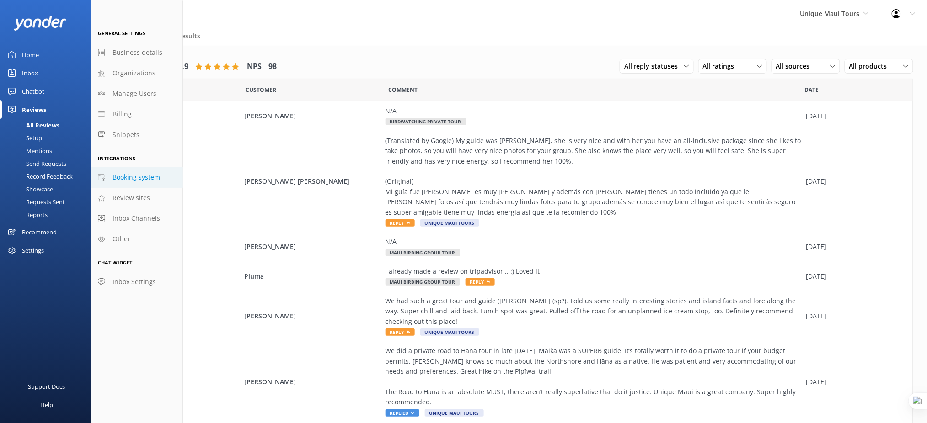
click at [137, 176] on span "Booking system" at bounding box center [136, 177] width 48 height 10
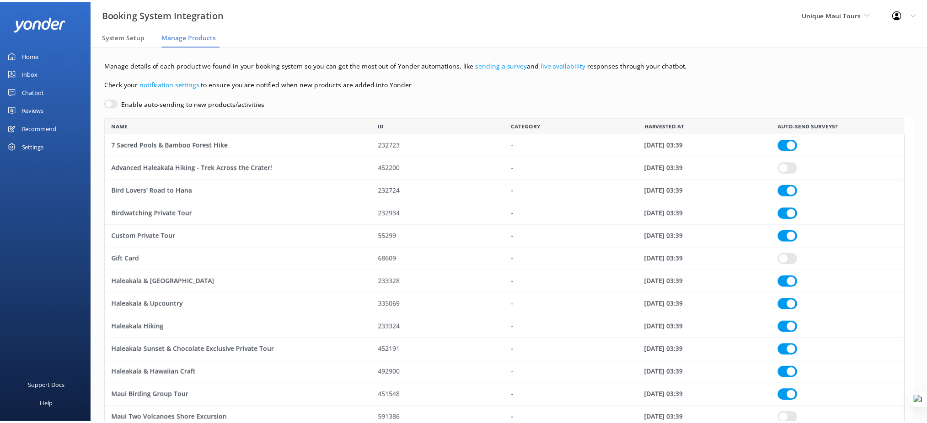
scroll to position [350, 799]
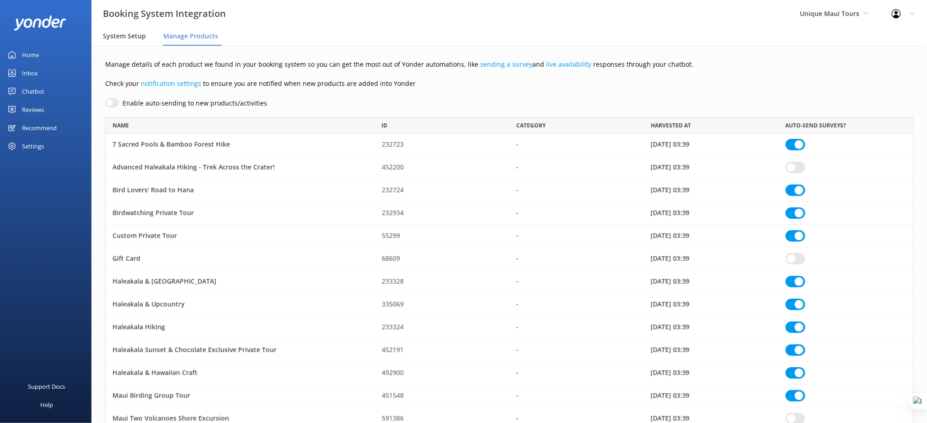
click at [131, 30] on div "System Setup" at bounding box center [126, 36] width 47 height 18
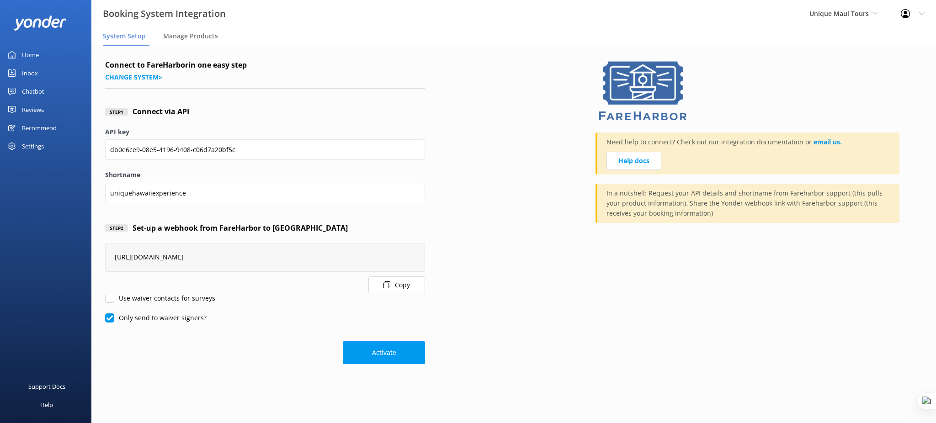
click at [35, 107] on div "Reviews" at bounding box center [33, 110] width 22 height 18
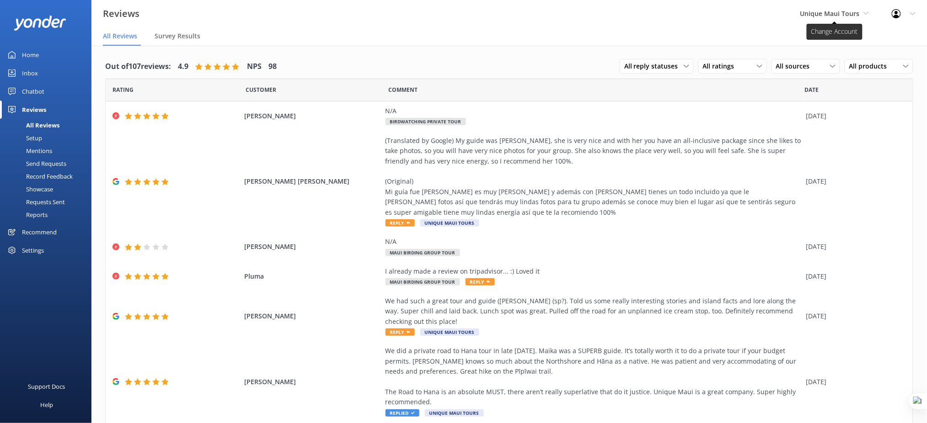
click at [702, 11] on span "Unique Maui Tours" at bounding box center [829, 13] width 59 height 9
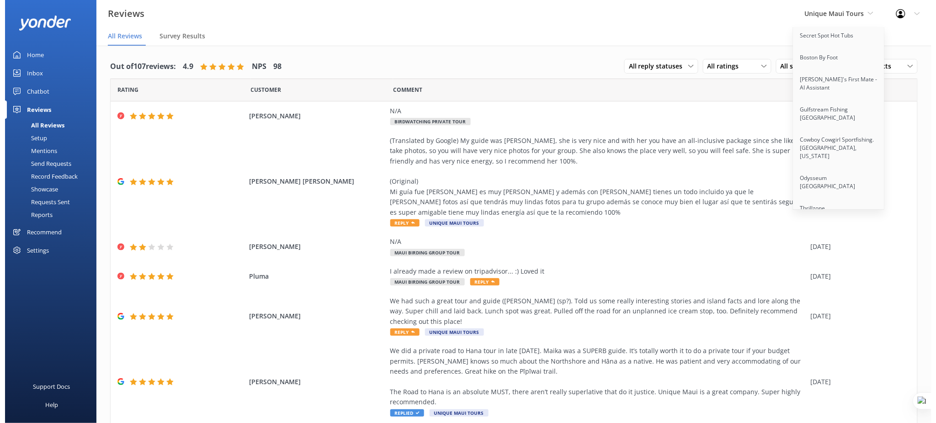
scroll to position [1959, 0]
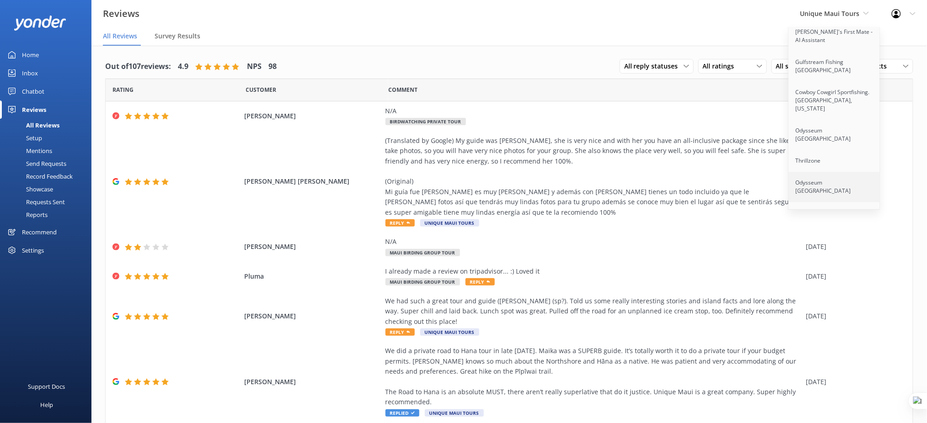
click at [702, 172] on link "Odysseum [GEOGRAPHIC_DATA]" at bounding box center [834, 187] width 91 height 30
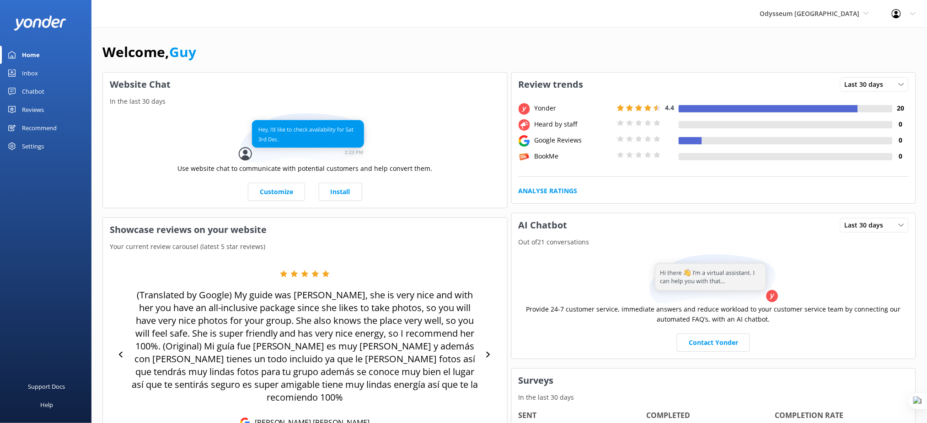
click at [45, 108] on link "Reviews" at bounding box center [45, 110] width 91 height 18
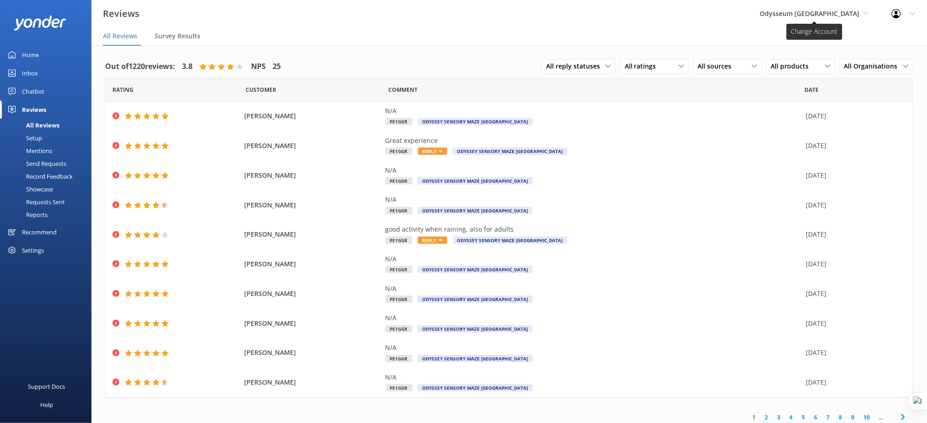
click at [702, 10] on span "Odysseum [GEOGRAPHIC_DATA]" at bounding box center [810, 13] width 100 height 9
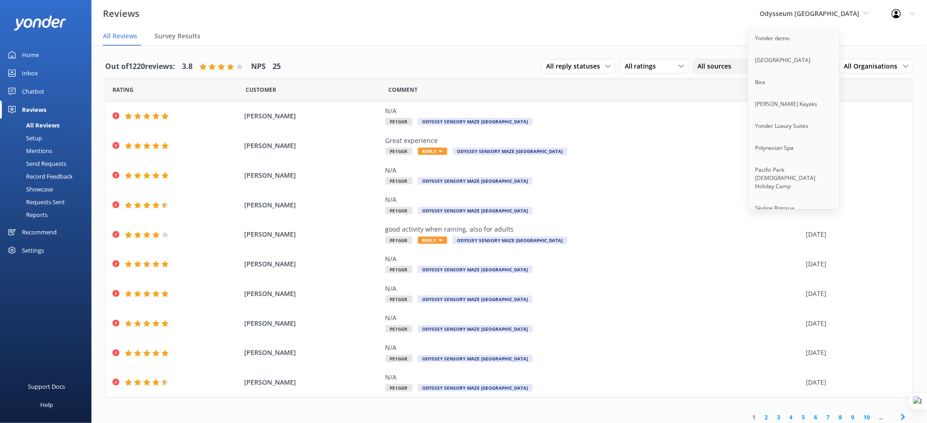
click at [702, 69] on div "All sources All sources Yonder survey Heard by staff BookMe Google reviews" at bounding box center [727, 66] width 69 height 15
click at [702, 158] on div "Google reviews" at bounding box center [732, 159] width 53 height 9
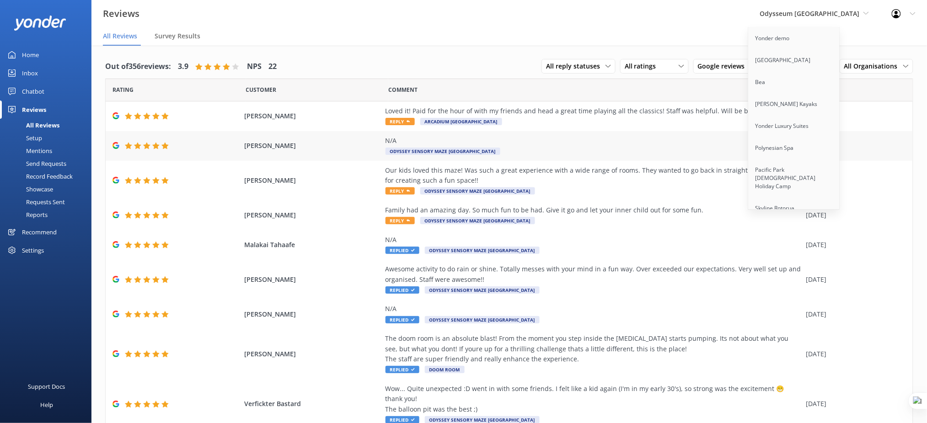
click at [702, 155] on div "N/A Odyssey Sensory Maze Queenstown" at bounding box center [593, 146] width 416 height 21
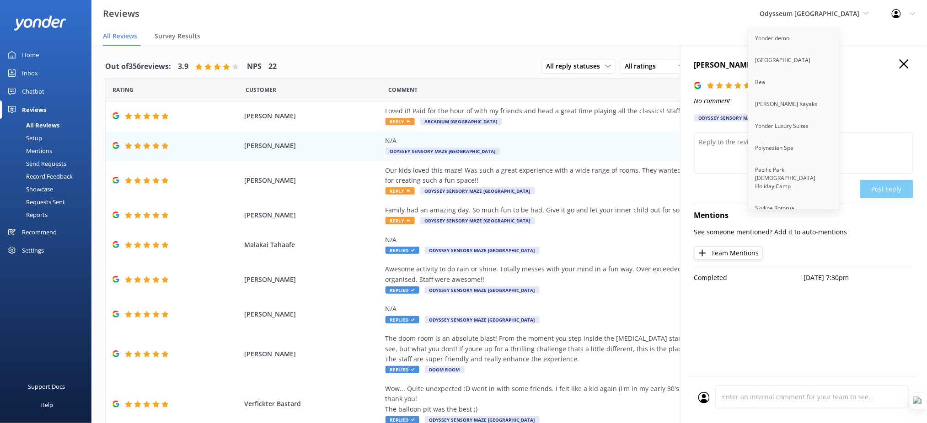
click at [702, 64] on use "button" at bounding box center [903, 63] width 9 height 9
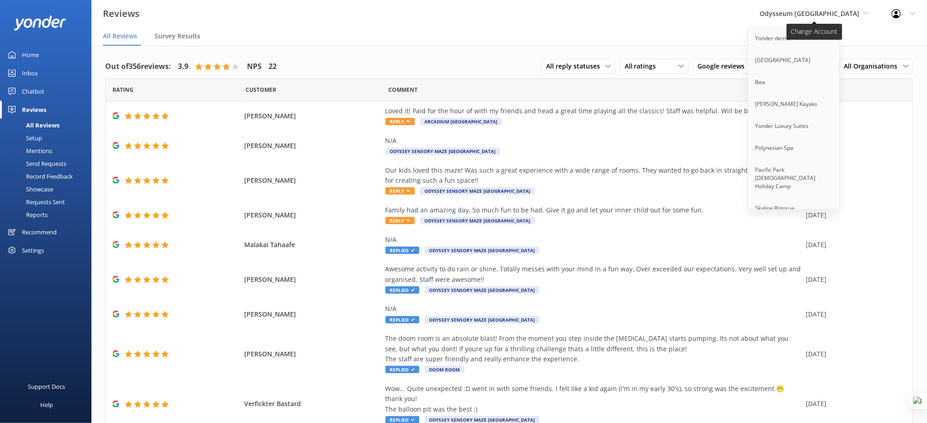
click at [702, 13] on span "Odysseum [GEOGRAPHIC_DATA]" at bounding box center [810, 13] width 100 height 9
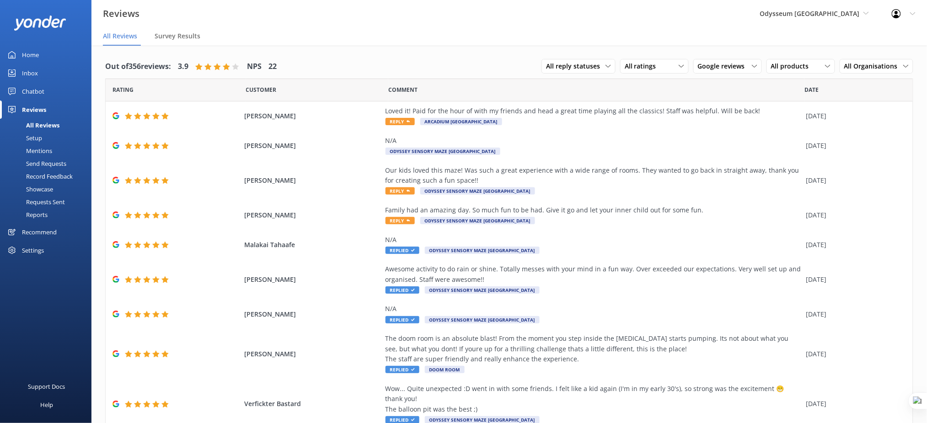
click at [36, 139] on div "Setup" at bounding box center [23, 138] width 37 height 13
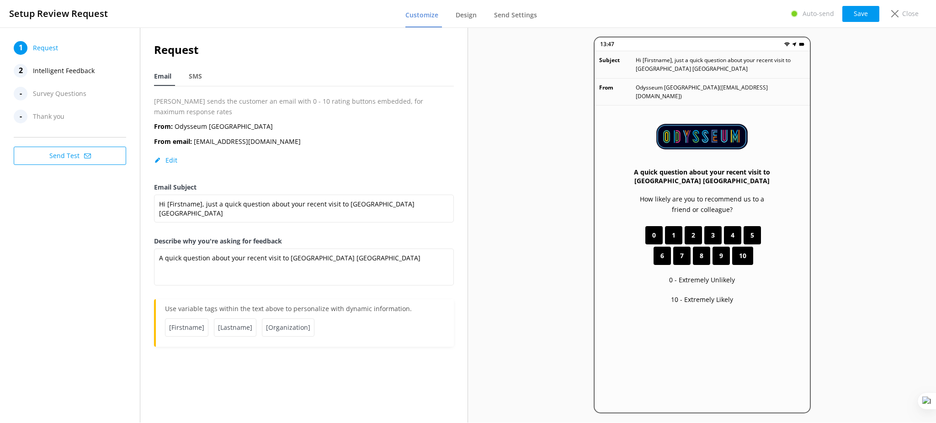
click at [78, 69] on span "Intelligent Feedback" at bounding box center [64, 71] width 62 height 14
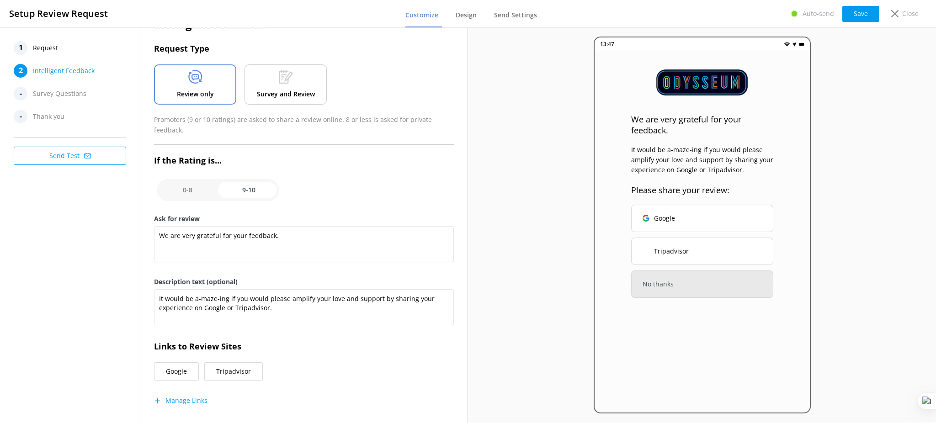
scroll to position [38, 0]
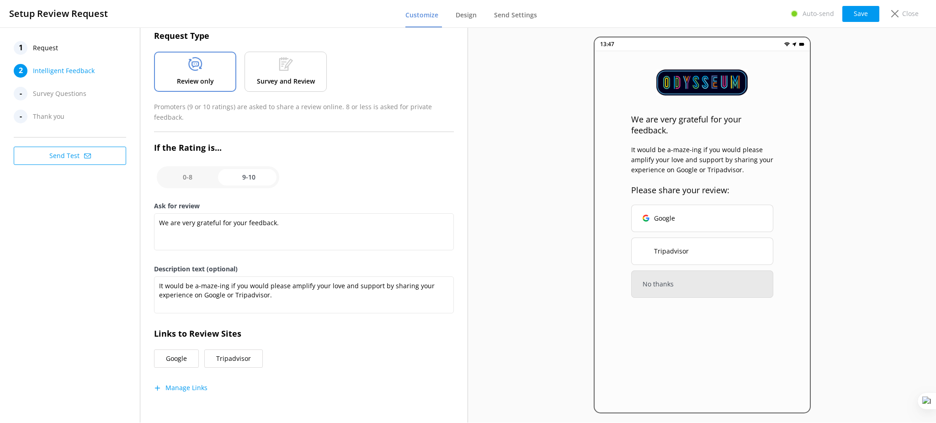
click at [198, 317] on button "Manage Links" at bounding box center [180, 388] width 53 height 9
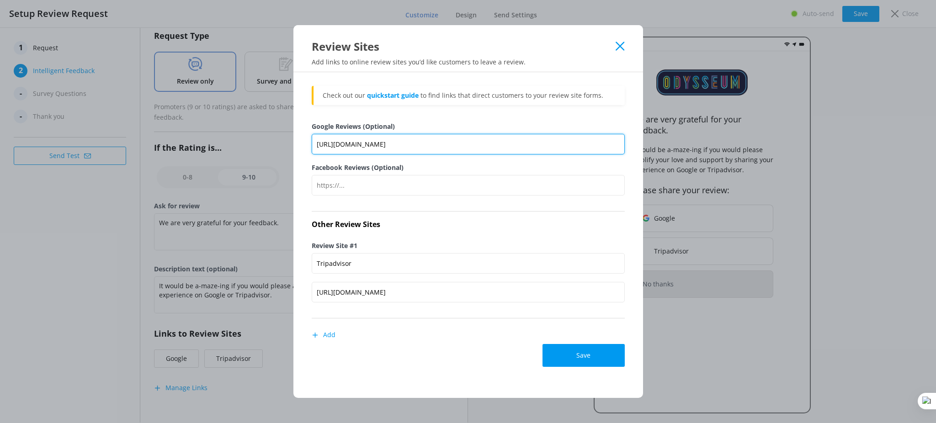
click at [420, 146] on input "https://g.page/r/Cd7GNV1EtS6vEBM/review" at bounding box center [468, 144] width 313 height 21
click at [420, 145] on input "https://g.page/r/Cd7GNV1EtS6vEBM/review" at bounding box center [468, 144] width 313 height 21
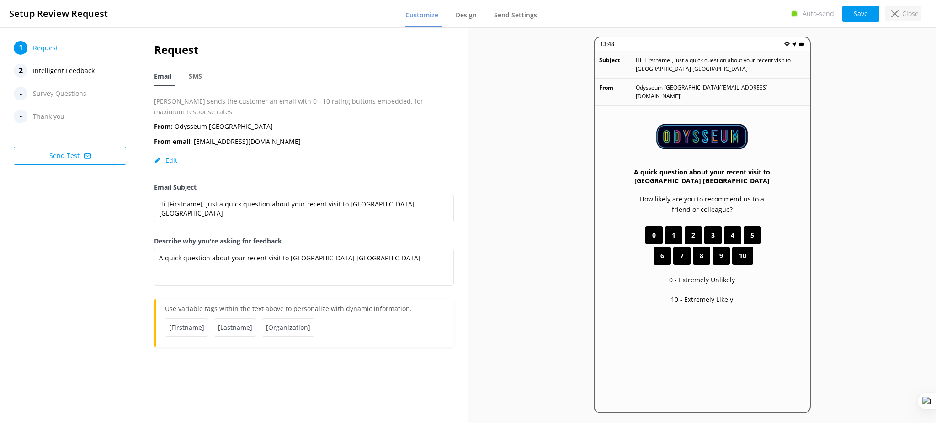
click at [892, 12] on icon at bounding box center [894, 13] width 7 height 7
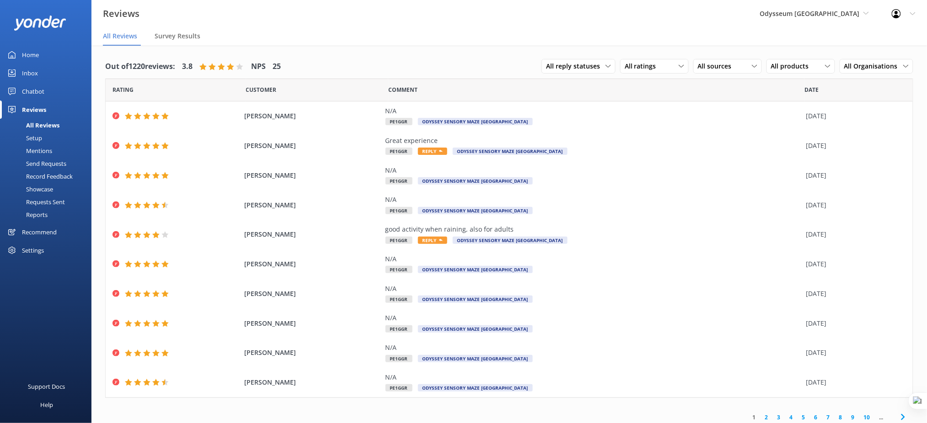
click at [32, 246] on div "Settings" at bounding box center [33, 250] width 22 height 18
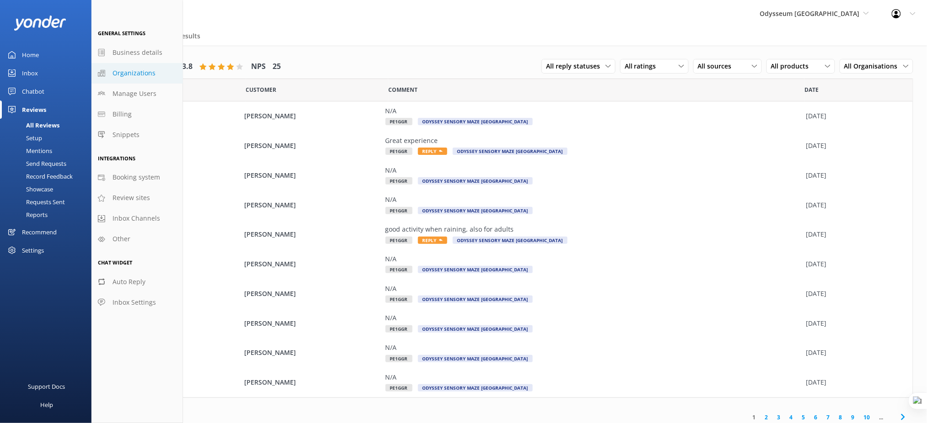
click at [129, 73] on span "Organizations" at bounding box center [133, 73] width 43 height 10
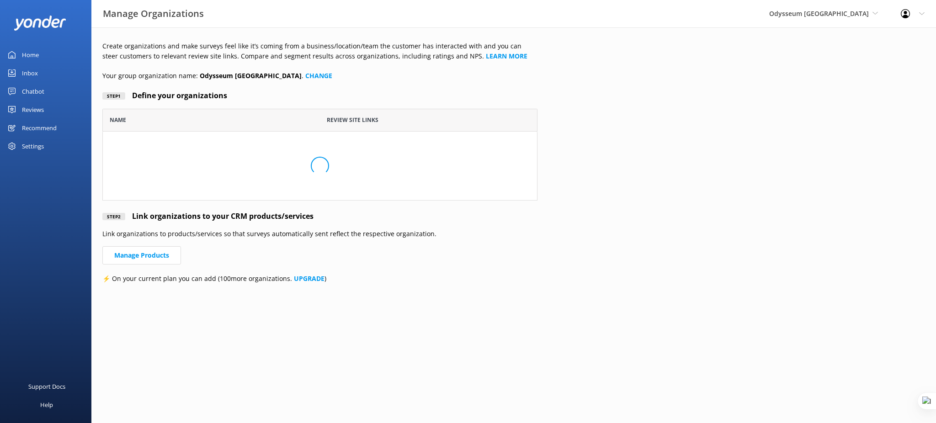
scroll to position [82, 426]
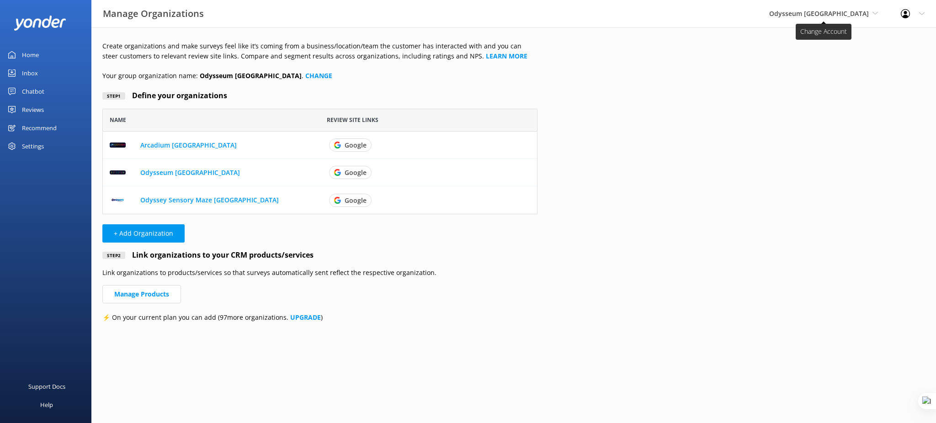
click at [825, 10] on span "Odysseum [GEOGRAPHIC_DATA]" at bounding box center [819, 13] width 100 height 9
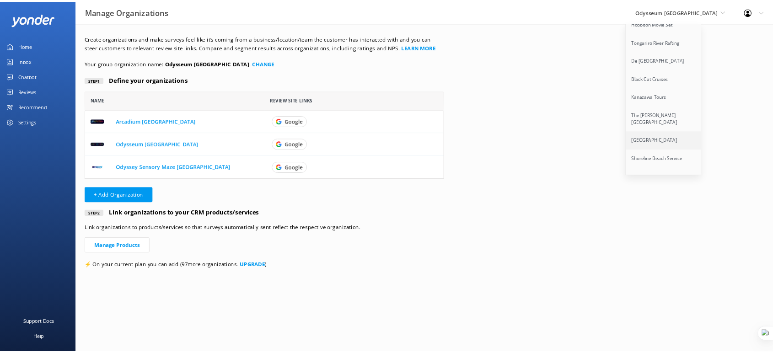
scroll to position [914, 0]
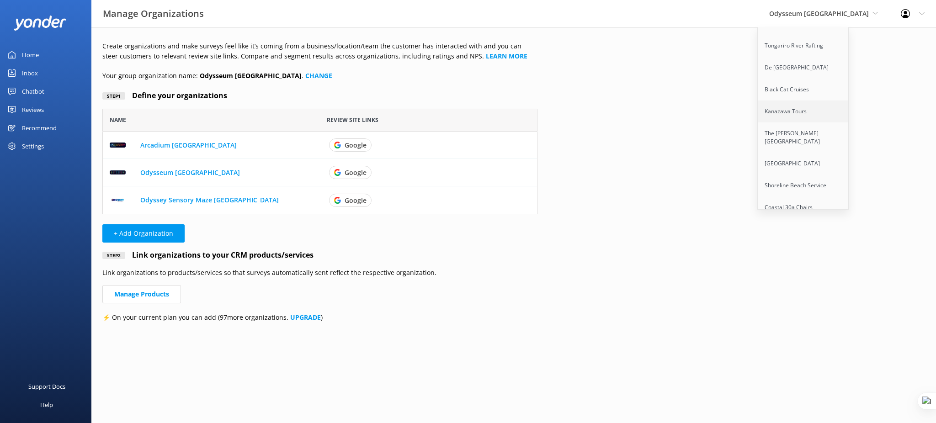
click at [813, 108] on link "Kanazawa Tours" at bounding box center [803, 112] width 91 height 22
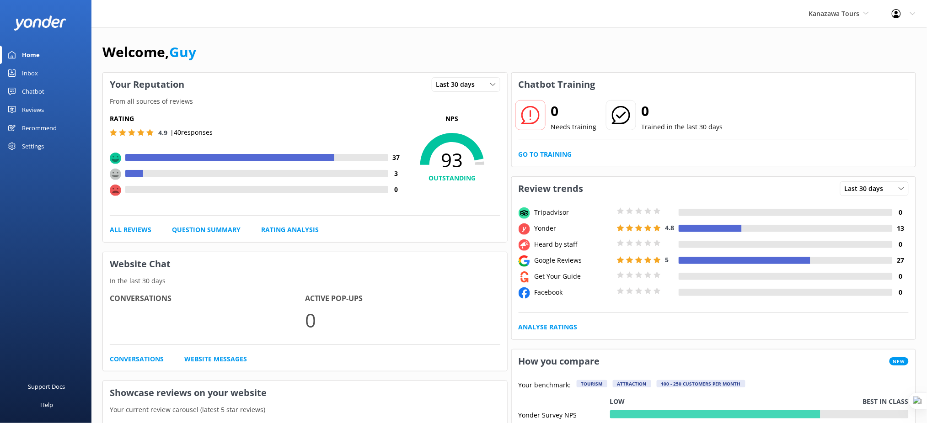
click at [35, 107] on div "Reviews" at bounding box center [33, 110] width 22 height 18
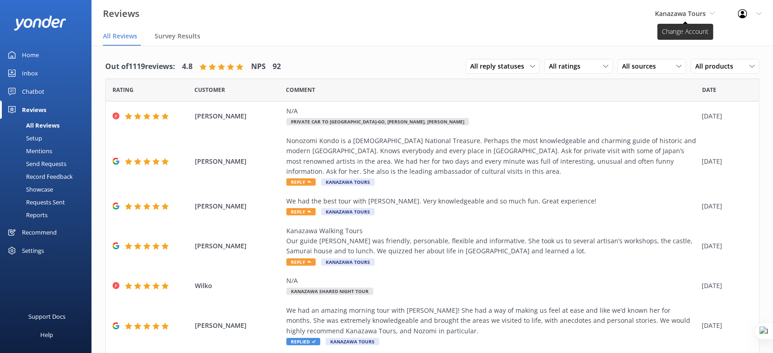
click at [674, 10] on span "Kanazawa Tours" at bounding box center [680, 13] width 51 height 9
click at [686, 10] on span "Kanazawa Tours" at bounding box center [680, 13] width 51 height 9
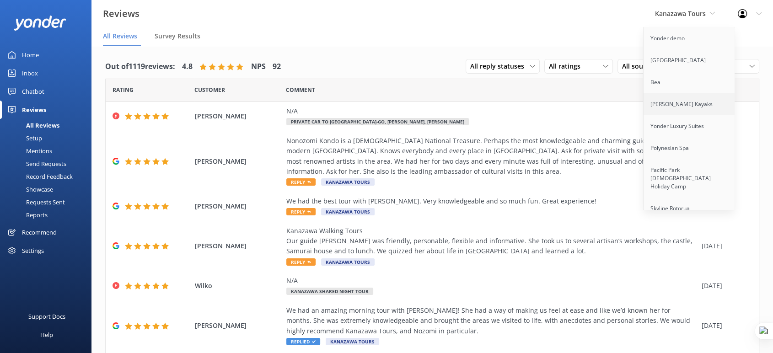
click at [692, 103] on link "[PERSON_NAME] Kayaks" at bounding box center [688, 104] width 91 height 22
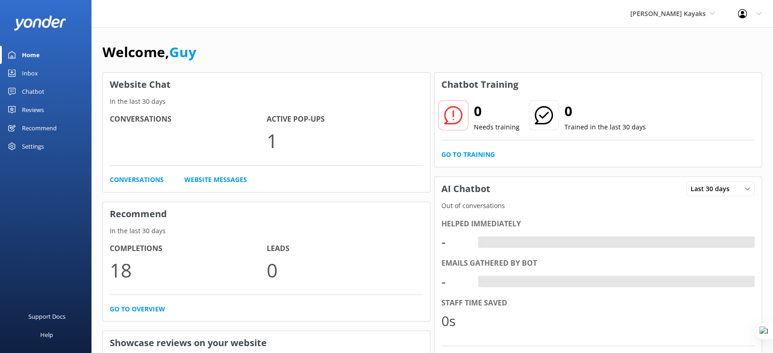
click at [39, 96] on div "Chatbot" at bounding box center [33, 91] width 22 height 18
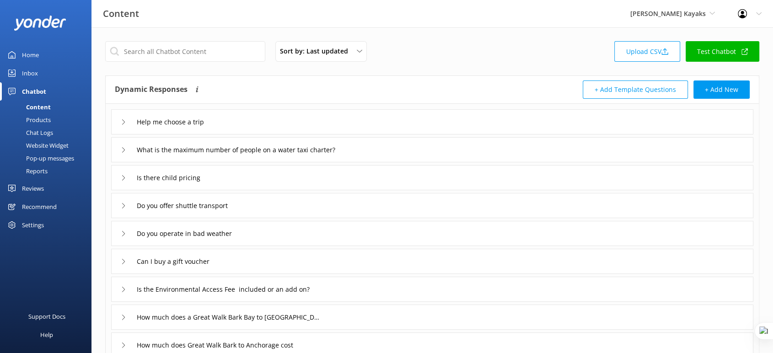
click at [44, 133] on div "Chat Logs" at bounding box center [29, 132] width 48 height 13
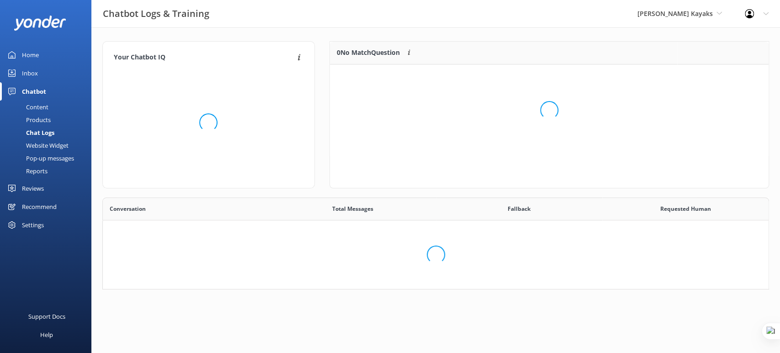
scroll to position [312, 651]
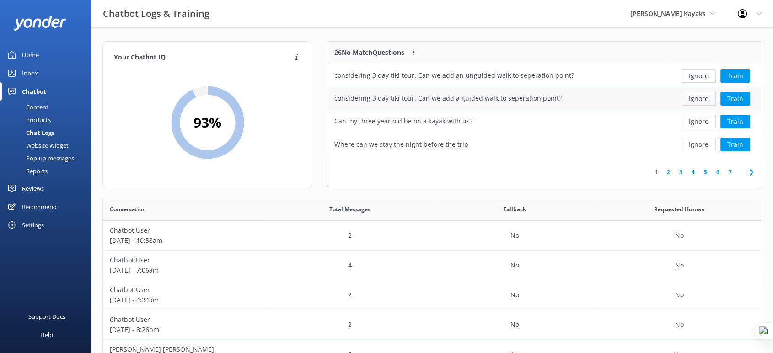
click at [702, 99] on button "Ignore" at bounding box center [698, 99] width 34 height 14
click at [752, 336] on icon at bounding box center [752, 337] width 5 height 5
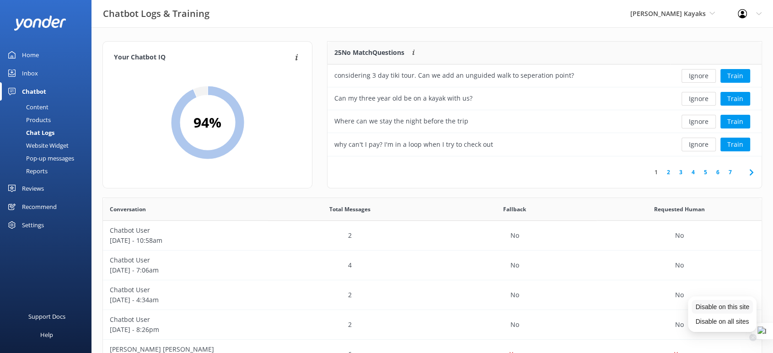
click at [735, 306] on span "Disable on this site" at bounding box center [722, 306] width 54 height 7
click at [753, 336] on icon at bounding box center [752, 337] width 5 height 5
click at [730, 307] on span "Disable on this site" at bounding box center [722, 306] width 54 height 7
drag, startPoint x: 763, startPoint y: 332, endPoint x: 766, endPoint y: 262, distance: 70.0
click at [765, 259] on div "Your Chatbot IQ Your Chatbot IQ is the percentage of trained FAQs against untra…" at bounding box center [431, 297] width 681 height 541
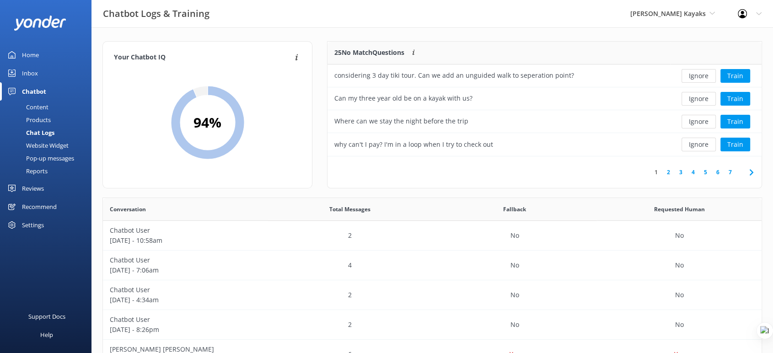
drag, startPoint x: 753, startPoint y: 331, endPoint x: 779, endPoint y: 331, distance: 25.6
click at [773, 331] on div at bounding box center [764, 330] width 16 height 16
click at [747, 336] on div "No" at bounding box center [679, 325] width 165 height 30
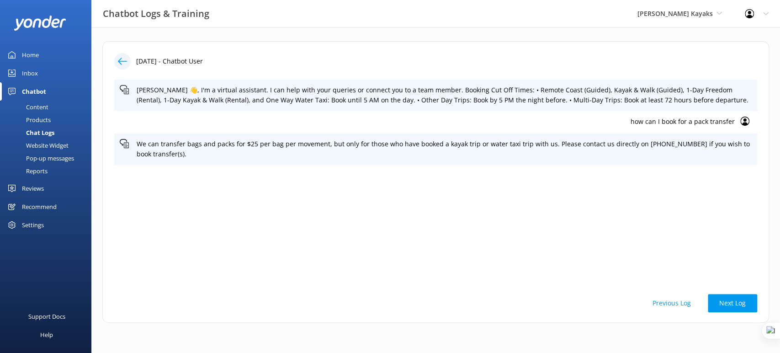
click at [123, 63] on icon at bounding box center [122, 61] width 9 height 9
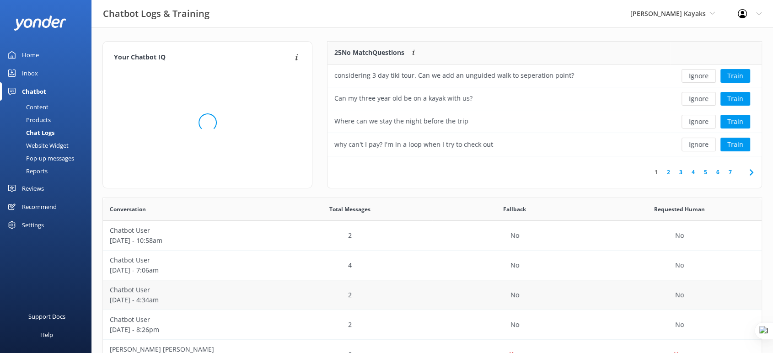
scroll to position [8, 8]
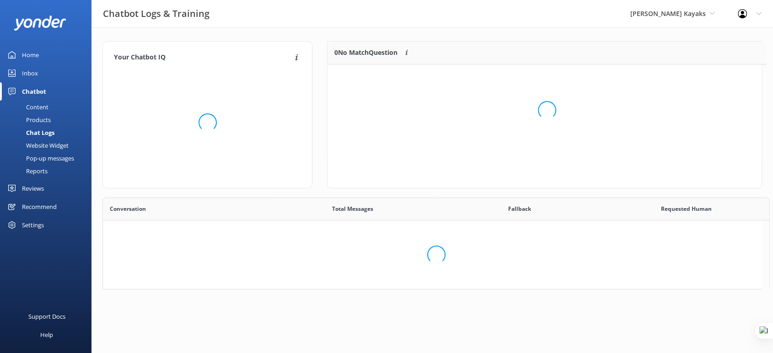
scroll to position [8, 8]
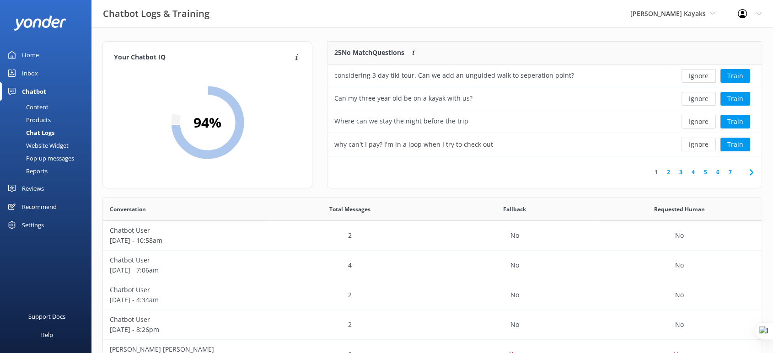
click at [678, 14] on span "[PERSON_NAME] Kayaks" at bounding box center [667, 13] width 75 height 9
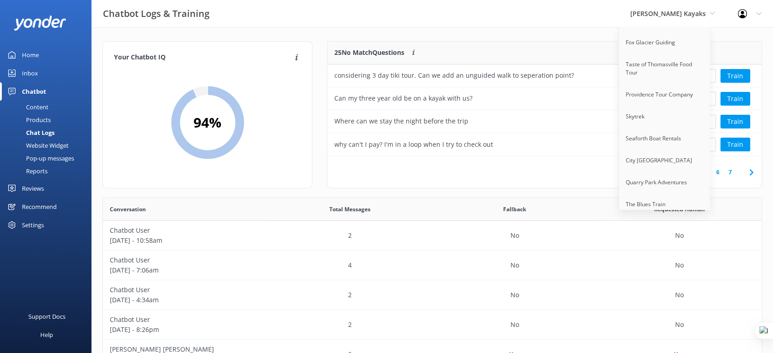
scroll to position [4072, 0]
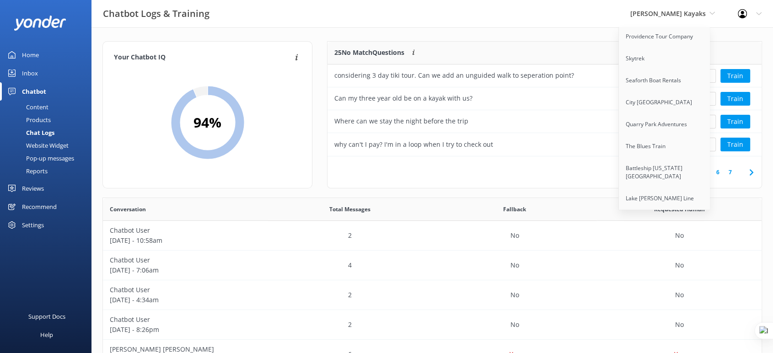
click at [671, 209] on link "Body Glove [US_STATE]" at bounding box center [664, 220] width 91 height 22
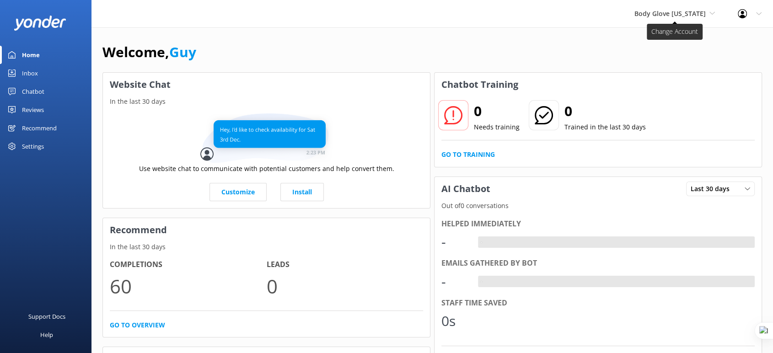
click at [677, 9] on span "Body Glove [US_STATE]" at bounding box center [669, 13] width 71 height 9
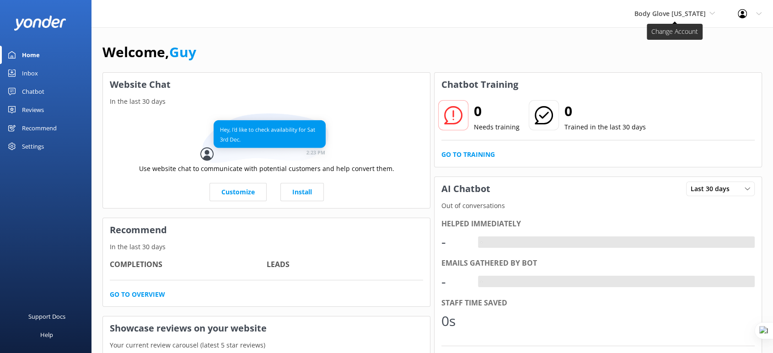
click at [694, 12] on span "Body Glove [US_STATE]" at bounding box center [669, 13] width 71 height 9
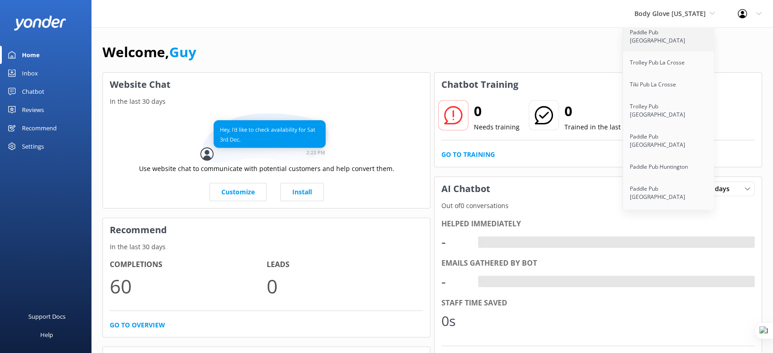
scroll to position [5337, 0]
click at [673, 311] on link "Apex Air Tours" at bounding box center [668, 322] width 91 height 22
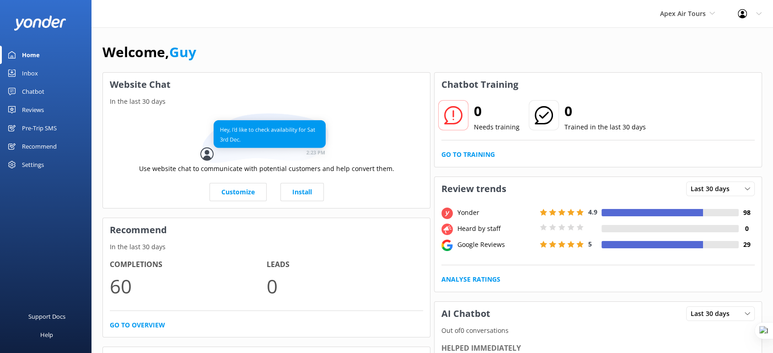
click at [20, 110] on link "Reviews" at bounding box center [45, 110] width 91 height 18
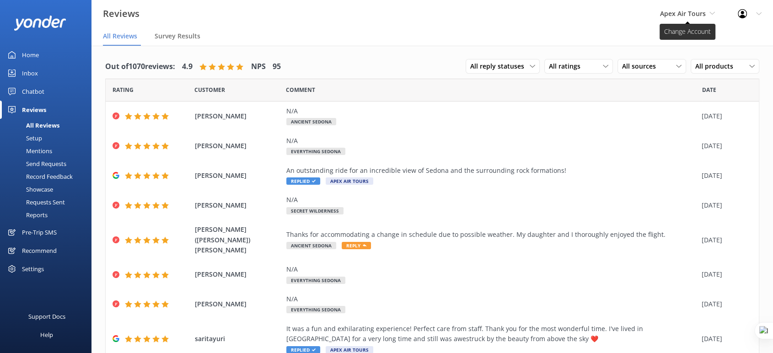
click at [689, 9] on span "Apex Air Tours" at bounding box center [683, 13] width 46 height 9
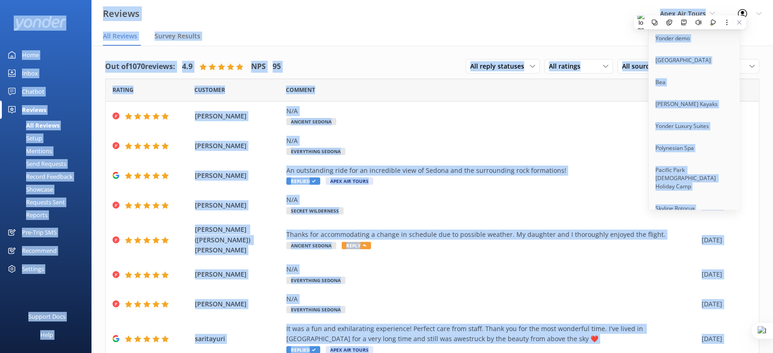
click at [608, 19] on div "Reviews Apex Air Tours Yonder demo Musket Cove Island Resort & Marina Bea Abel …" at bounding box center [386, 13] width 773 height 27
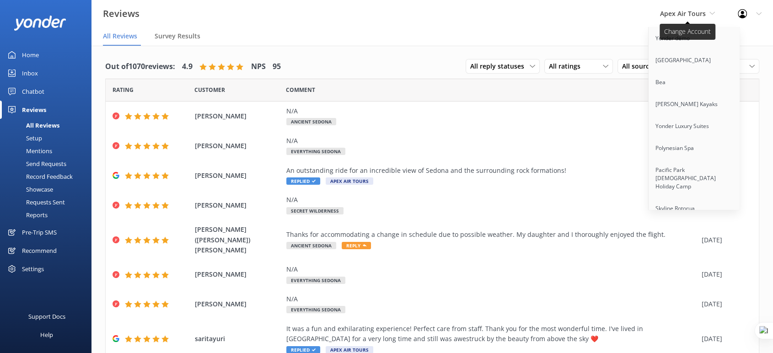
click at [694, 10] on span "Apex Air Tours" at bounding box center [683, 13] width 46 height 9
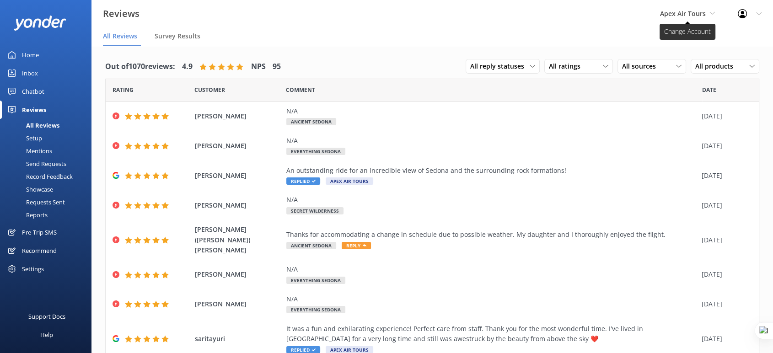
click at [694, 10] on span "Apex Air Tours" at bounding box center [683, 13] width 46 height 9
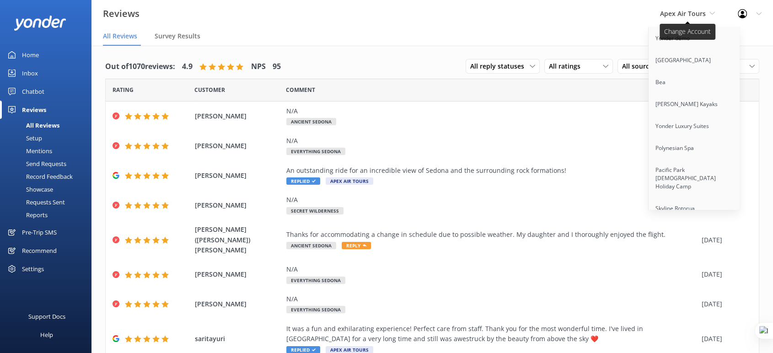
scroll to position [2451, 0]
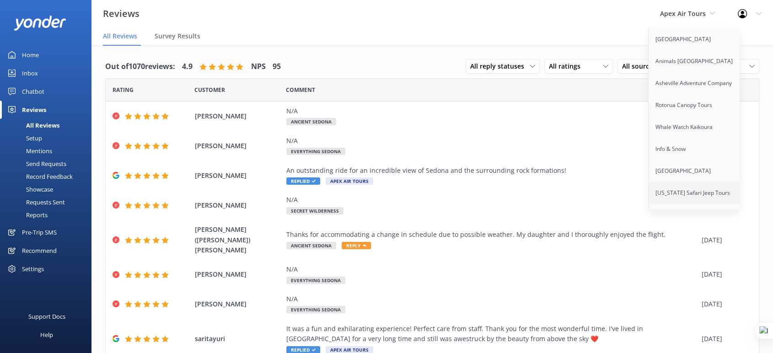
click at [697, 182] on link "[US_STATE] Safari Jeep Tours" at bounding box center [693, 193] width 91 height 22
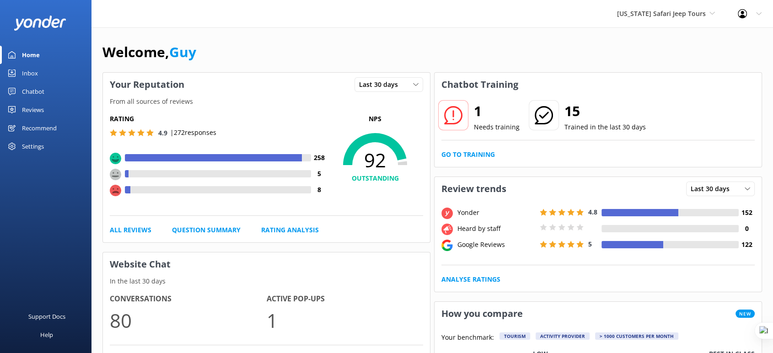
click at [668, 4] on div "Arizona Safari Jeep Tours Yonder demo Musket Cove Island Resort & Marina Bea Ab…" at bounding box center [665, 13] width 121 height 27
click at [660, 14] on span "[US_STATE] Safari Jeep Tours" at bounding box center [661, 13] width 89 height 9
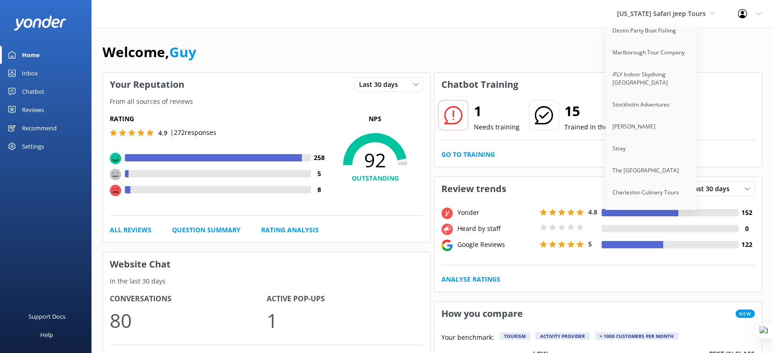
scroll to position [1598, 0]
click at [642, 116] on link "Ziptrek Ecotours" at bounding box center [650, 127] width 91 height 22
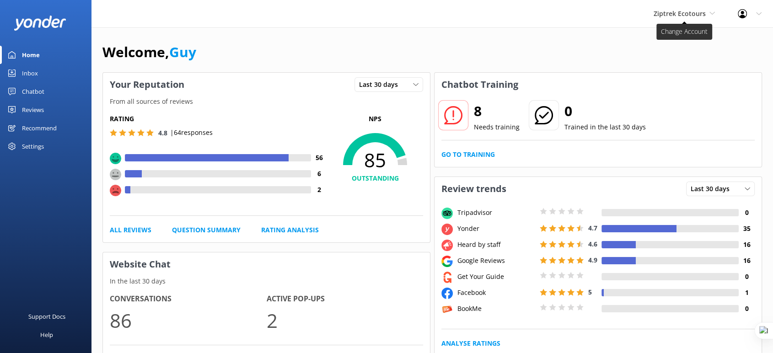
click at [700, 15] on span "Ziptrek Ecotours" at bounding box center [679, 13] width 52 height 9
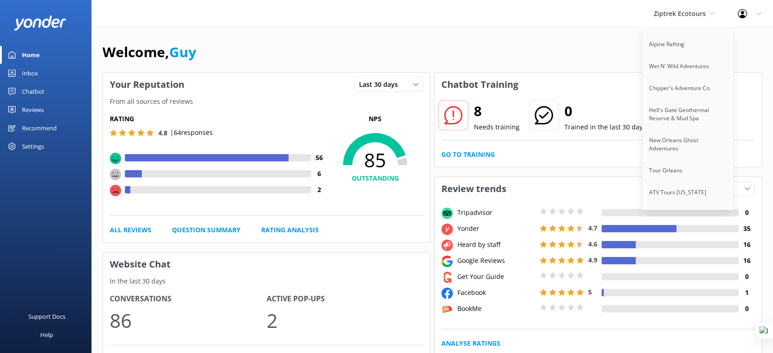
scroll to position [7000, 0]
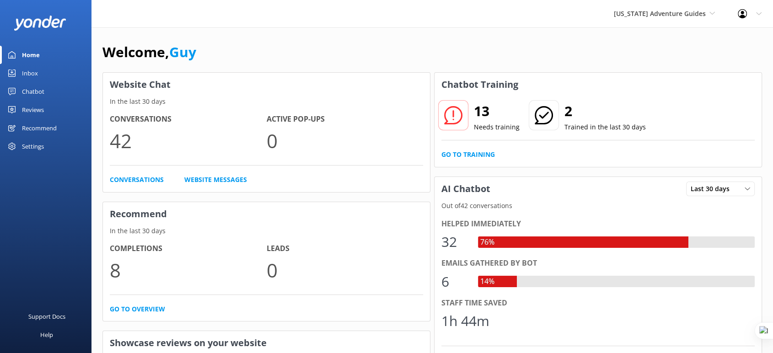
click at [37, 50] on div "Home" at bounding box center [31, 55] width 18 height 18
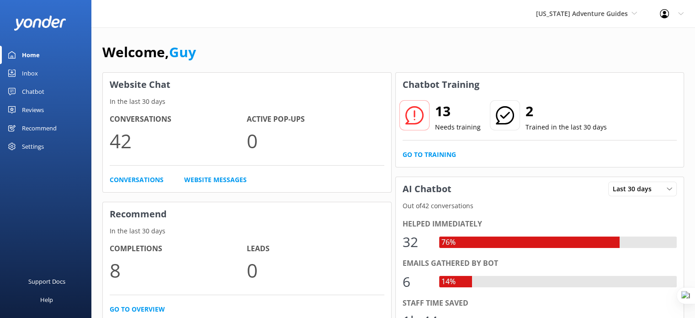
drag, startPoint x: 735, startPoint y: 2, endPoint x: 382, endPoint y: 37, distance: 354.3
click at [381, 37] on div "Welcome, Guy Website Chat In the last 30 days Conversations 42 Active Pop-ups 0…" at bounding box center [393, 263] width 604 height 473
click at [607, 7] on div "[US_STATE] Adventure Guides Yonder demo [GEOGRAPHIC_DATA] Bea [PERSON_NAME] Kay…" at bounding box center [587, 13] width 124 height 27
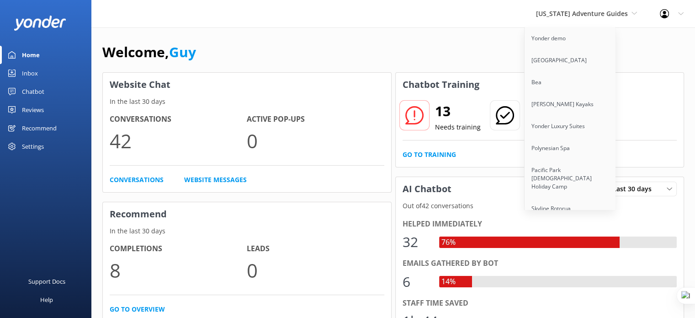
drag, startPoint x: 406, startPoint y: 33, endPoint x: 331, endPoint y: 11, distance: 78.8
click at [406, 32] on div "Welcome, Guy Website Chat In the last 30 days Conversations 42 Active Pop-ups 0…" at bounding box center [393, 263] width 604 height 473
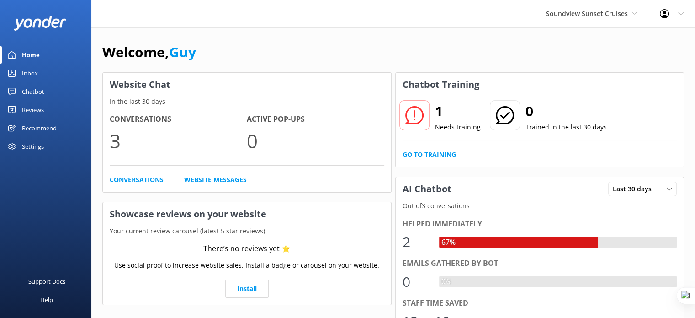
click at [28, 91] on div "Chatbot" at bounding box center [33, 91] width 22 height 18
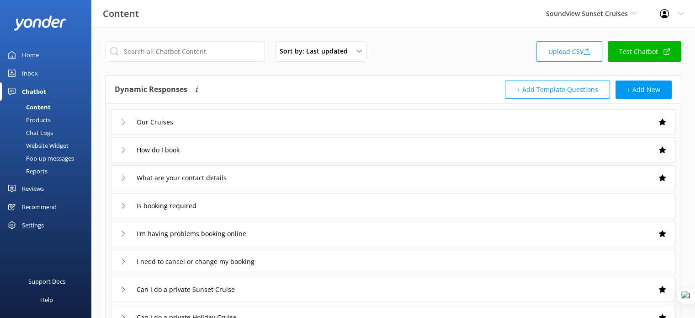
click at [631, 49] on link "Test Chatbot" at bounding box center [645, 51] width 74 height 21
